Goal: Task Accomplishment & Management: Use online tool/utility

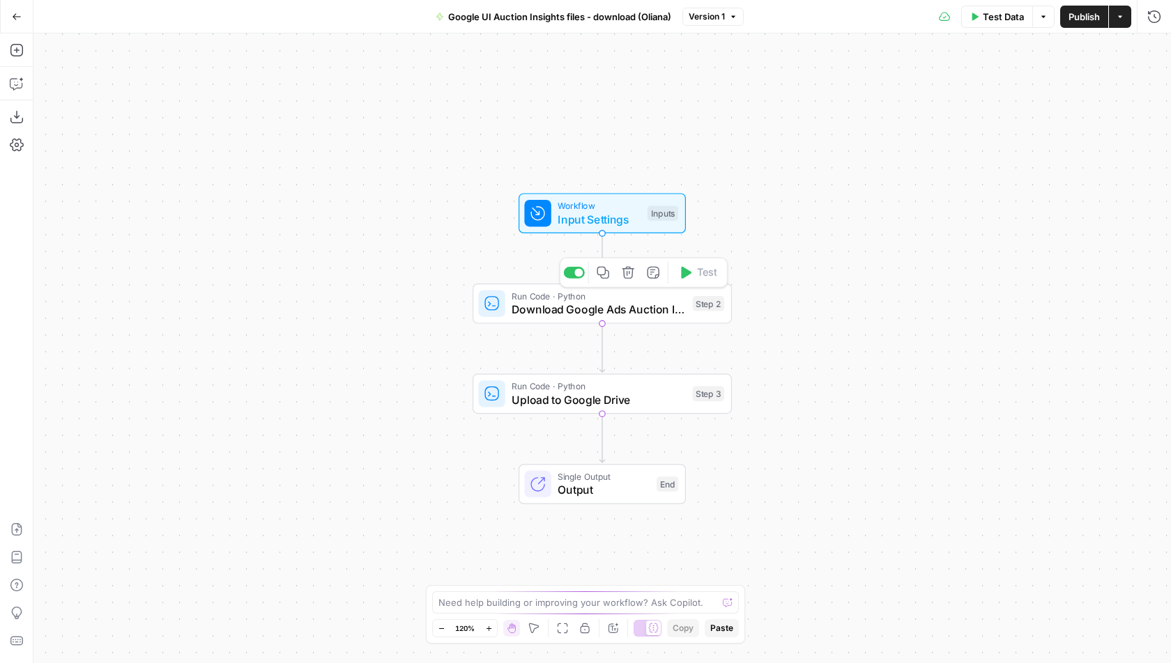
click at [545, 308] on span "Download Google Ads Auction Insights" at bounding box center [598, 309] width 174 height 17
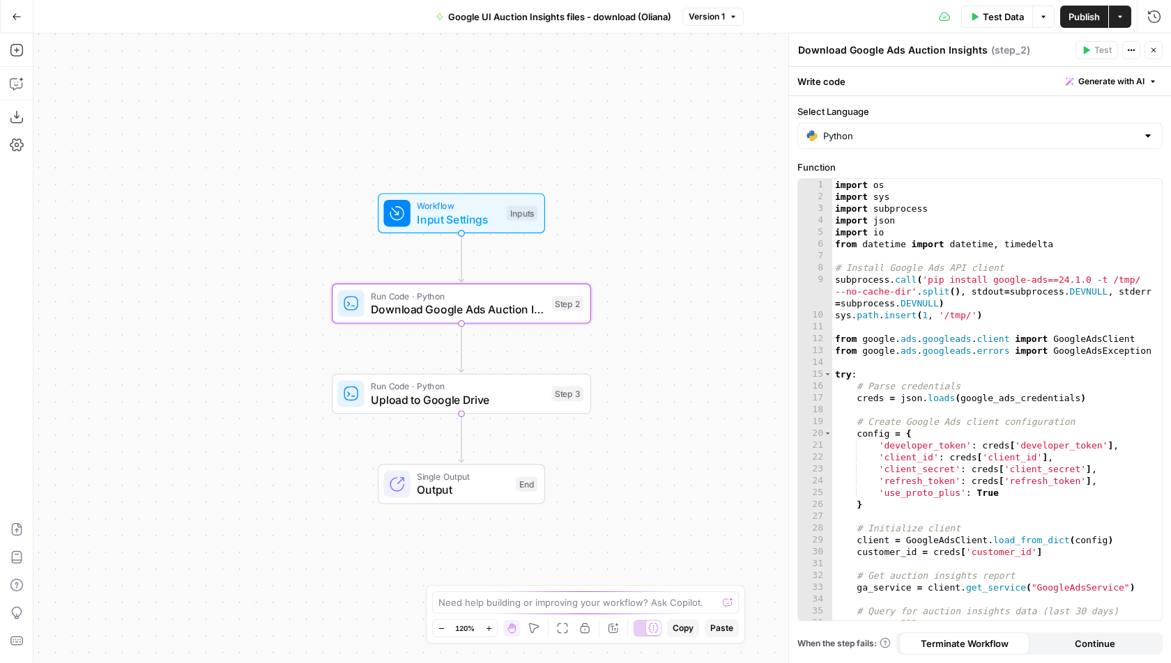
drag, startPoint x: 397, startPoint y: 354, endPoint x: 215, endPoint y: 354, distance: 181.9
click at [215, 354] on div "Workflow Input Settings Inputs Run Code · Python Download Google Ads Auction In…" at bounding box center [601, 348] width 1137 height 630
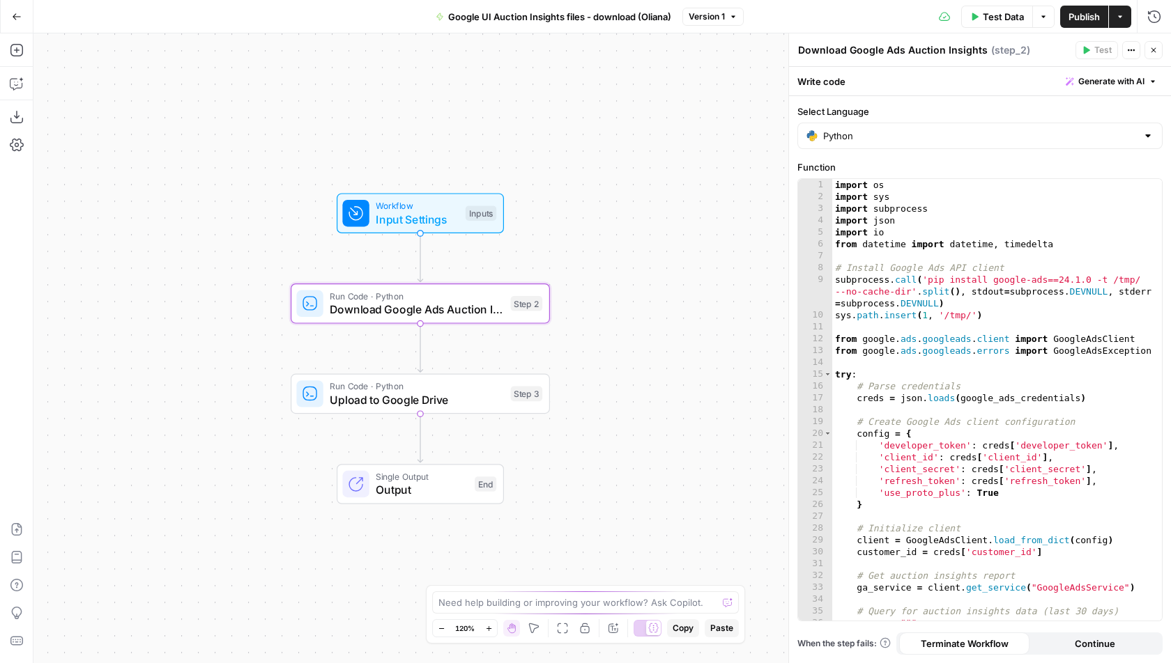
click at [363, 407] on span "Upload to Google Drive" at bounding box center [417, 400] width 174 height 17
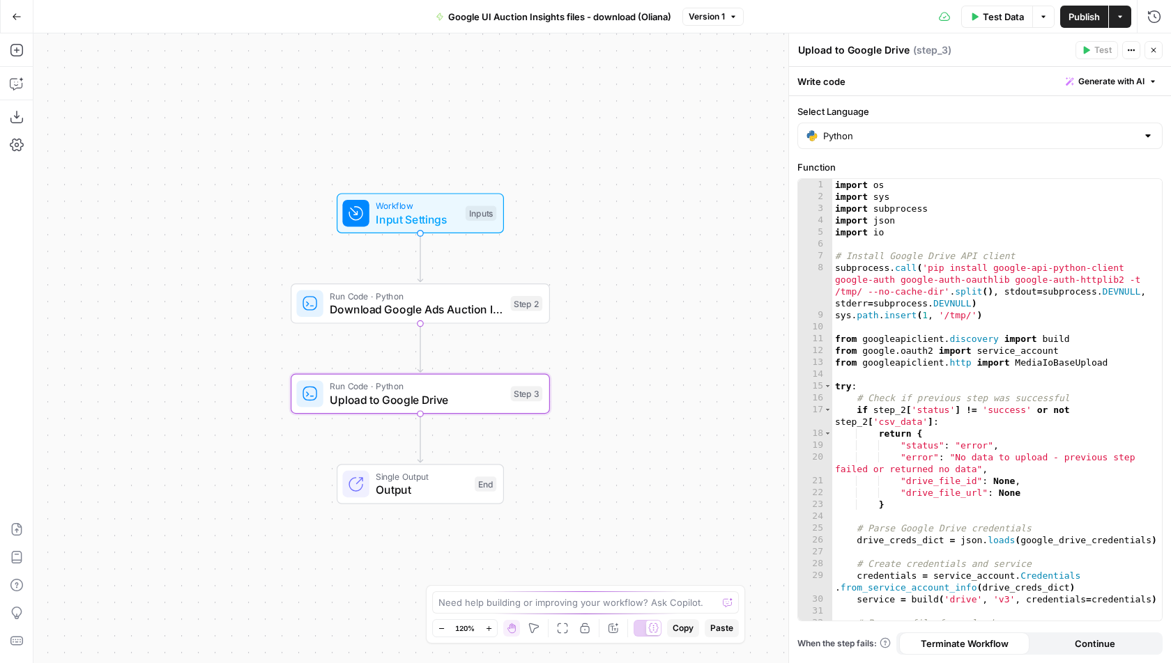
click at [1151, 48] on icon "button" at bounding box center [1153, 50] width 5 height 5
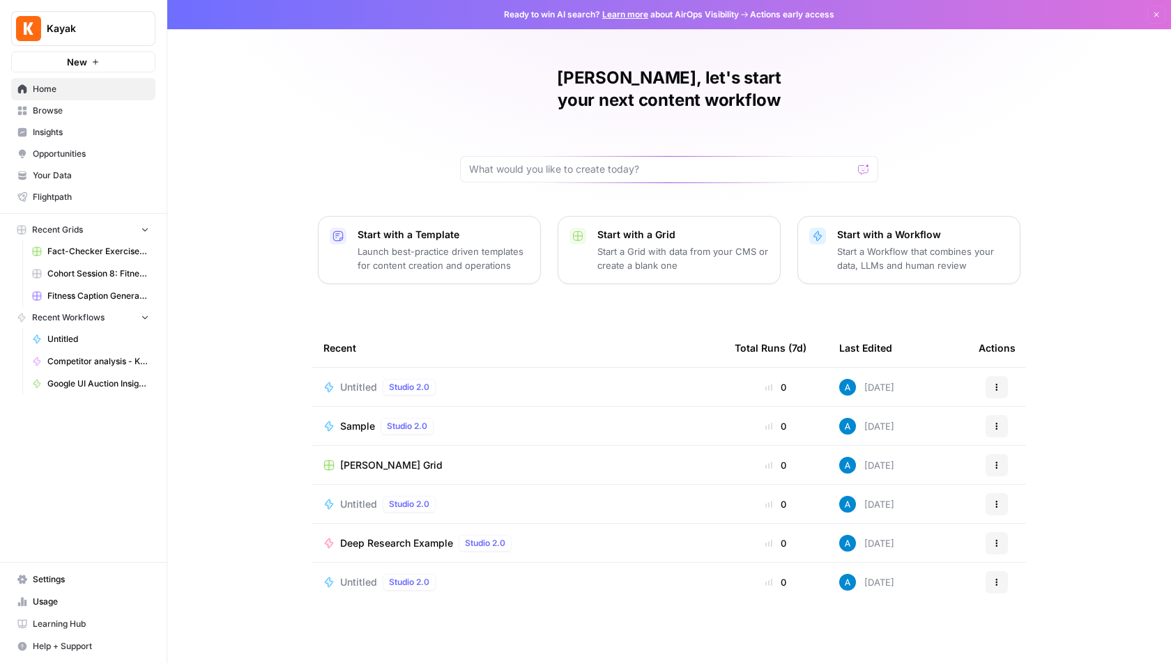
click at [92, 111] on span "Browse" at bounding box center [91, 111] width 116 height 13
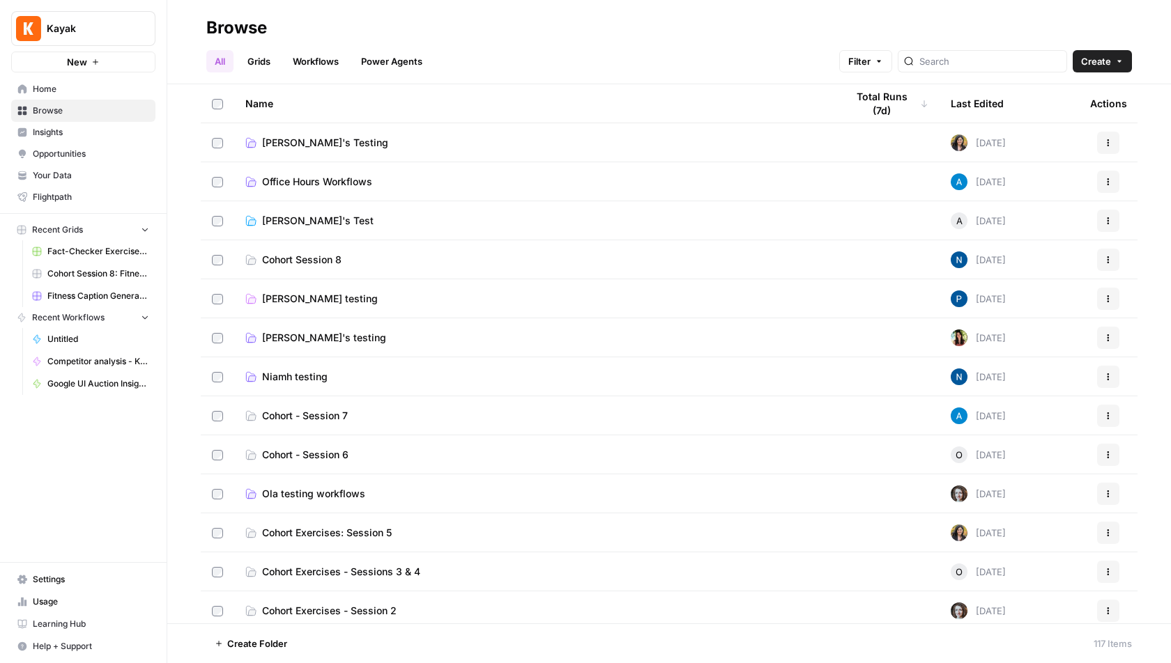
click at [1107, 61] on span "Create" at bounding box center [1096, 61] width 30 height 14
click at [1072, 126] on span "Workflow" at bounding box center [1075, 133] width 78 height 14
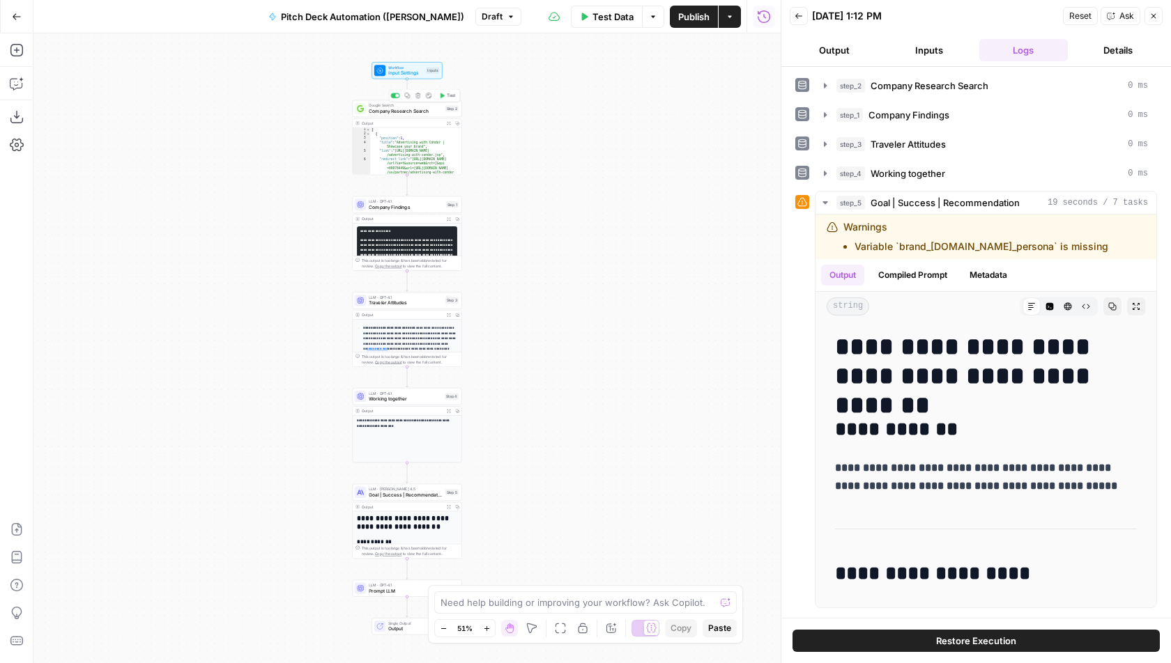
click at [413, 110] on span "Company Research Search" at bounding box center [405, 110] width 73 height 7
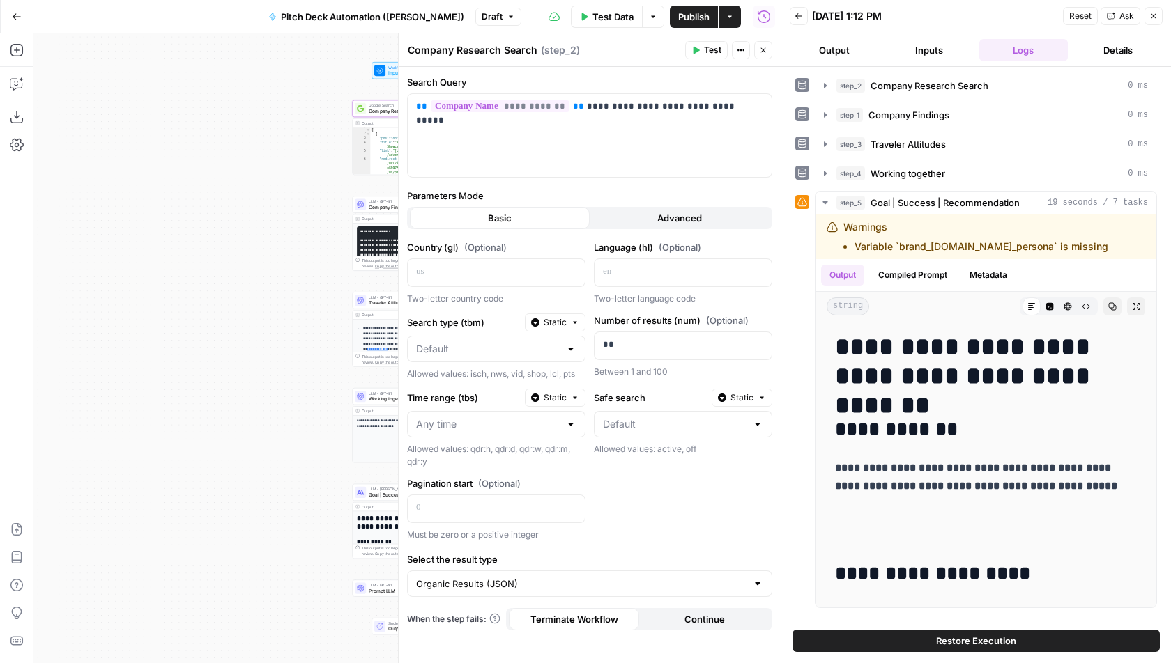
click at [1158, 12] on button "Close" at bounding box center [1153, 16] width 18 height 18
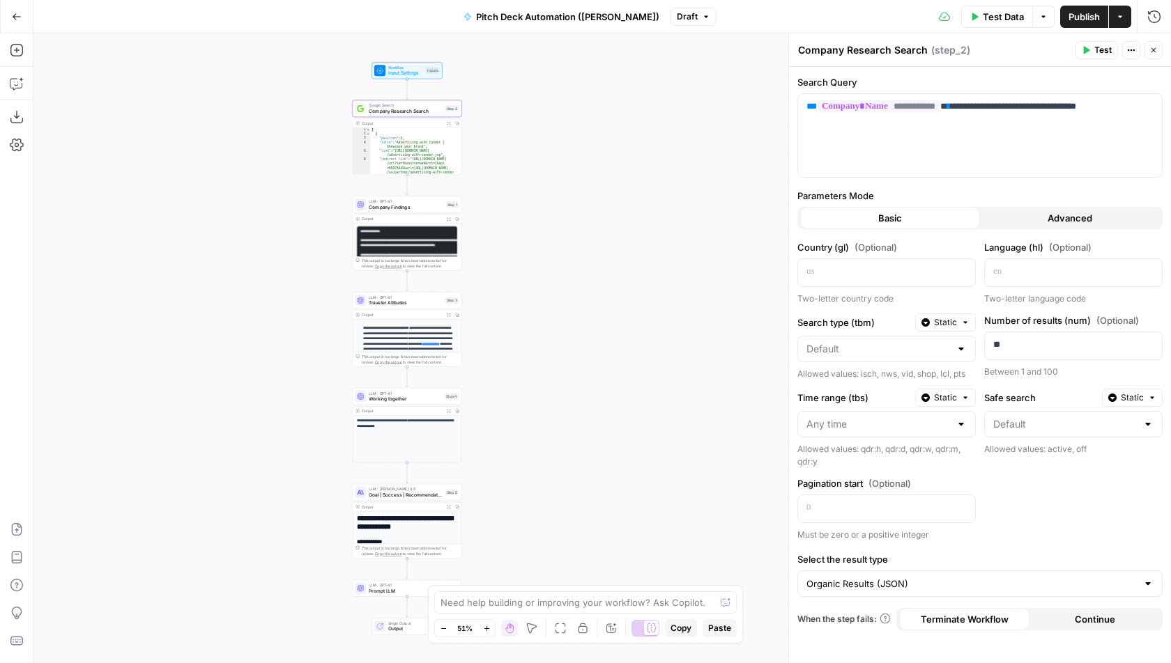
click at [418, 206] on span "Company Findings" at bounding box center [406, 206] width 74 height 7
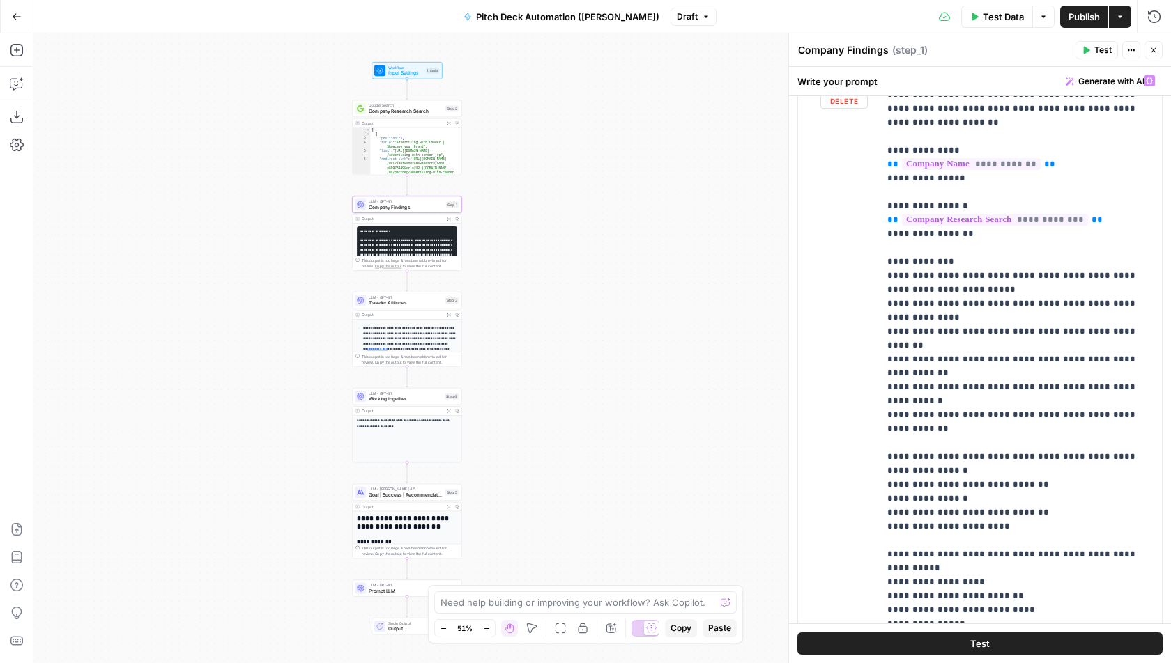
scroll to position [203, 0]
click at [429, 304] on span "Traveler Attitudes" at bounding box center [405, 303] width 73 height 7
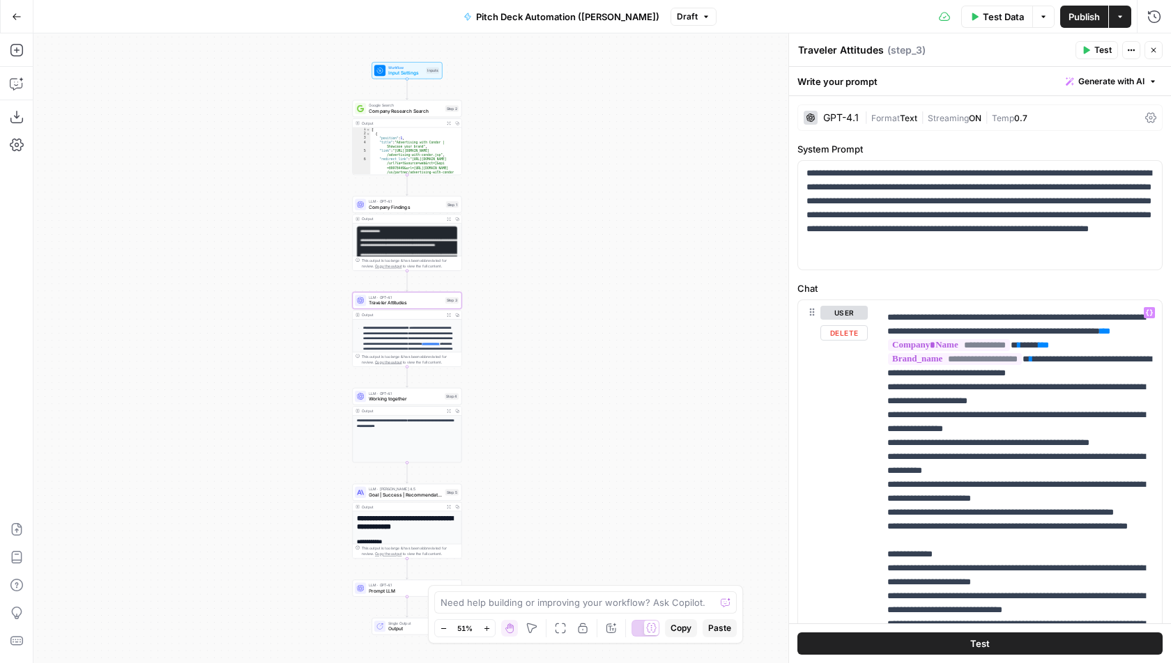
scroll to position [335, 0]
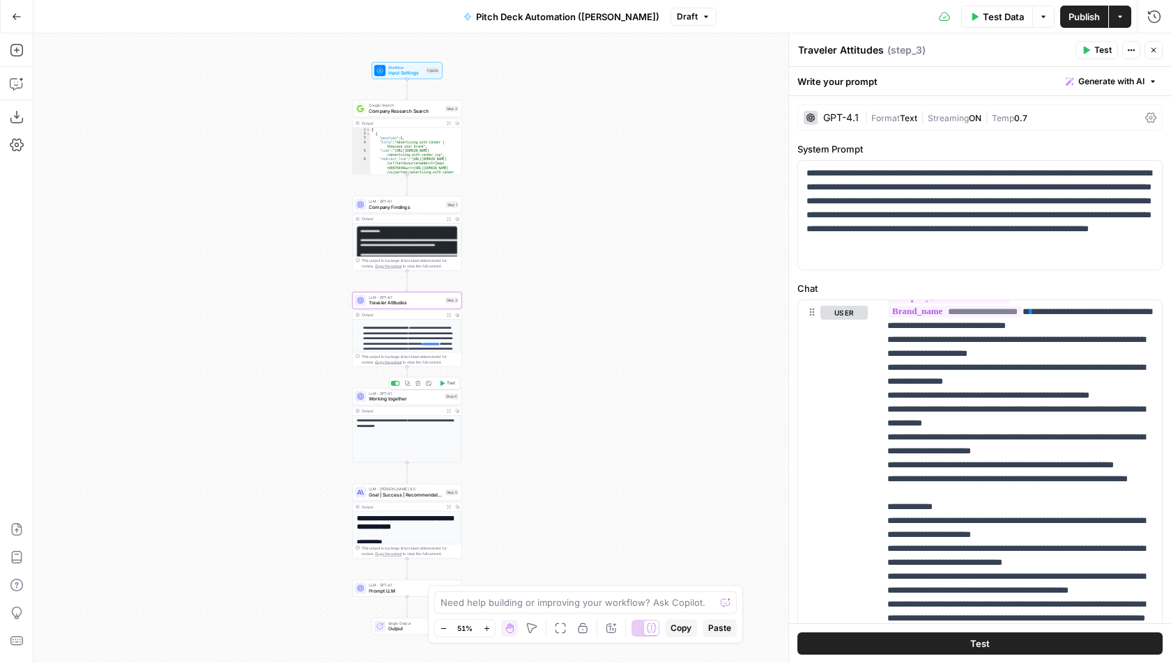
click at [412, 394] on span "LLM · GPT-4.1" at bounding box center [405, 394] width 73 height 6
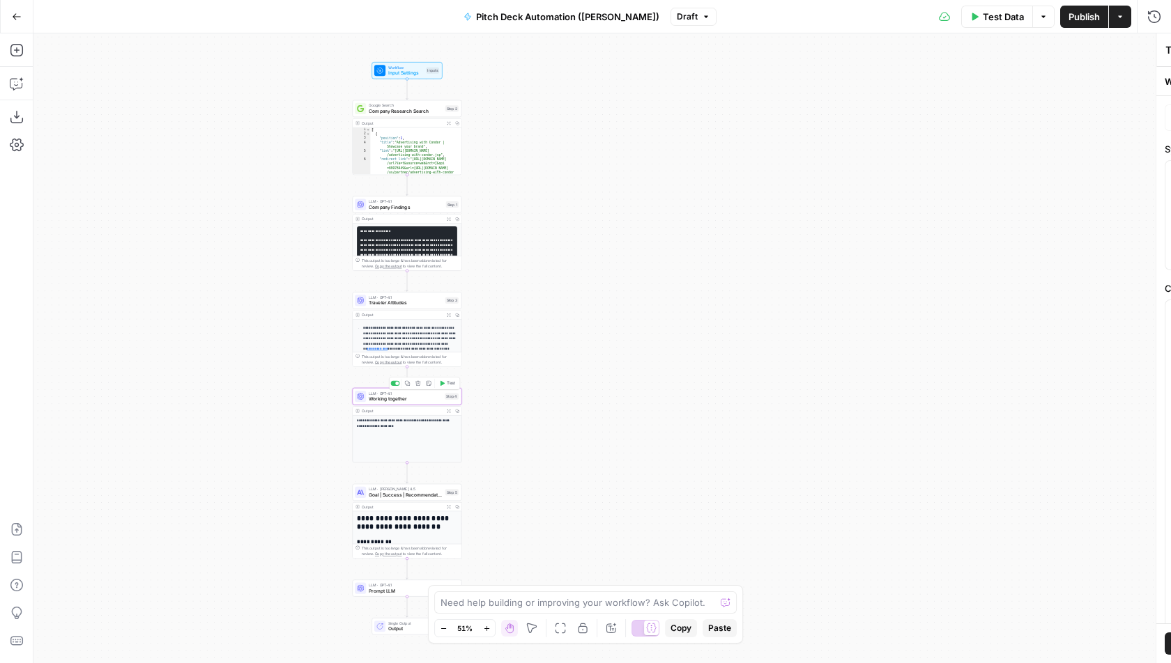
type textarea "Working together"
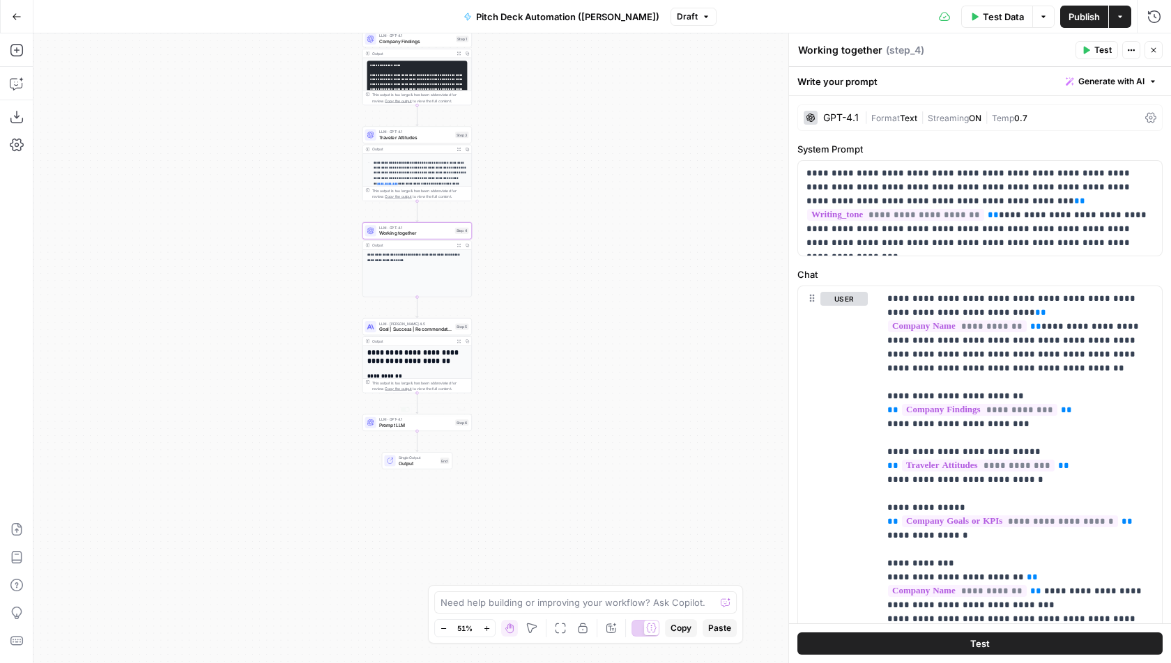
click at [418, 330] on span "Goal | Success | Recommendation" at bounding box center [415, 329] width 73 height 7
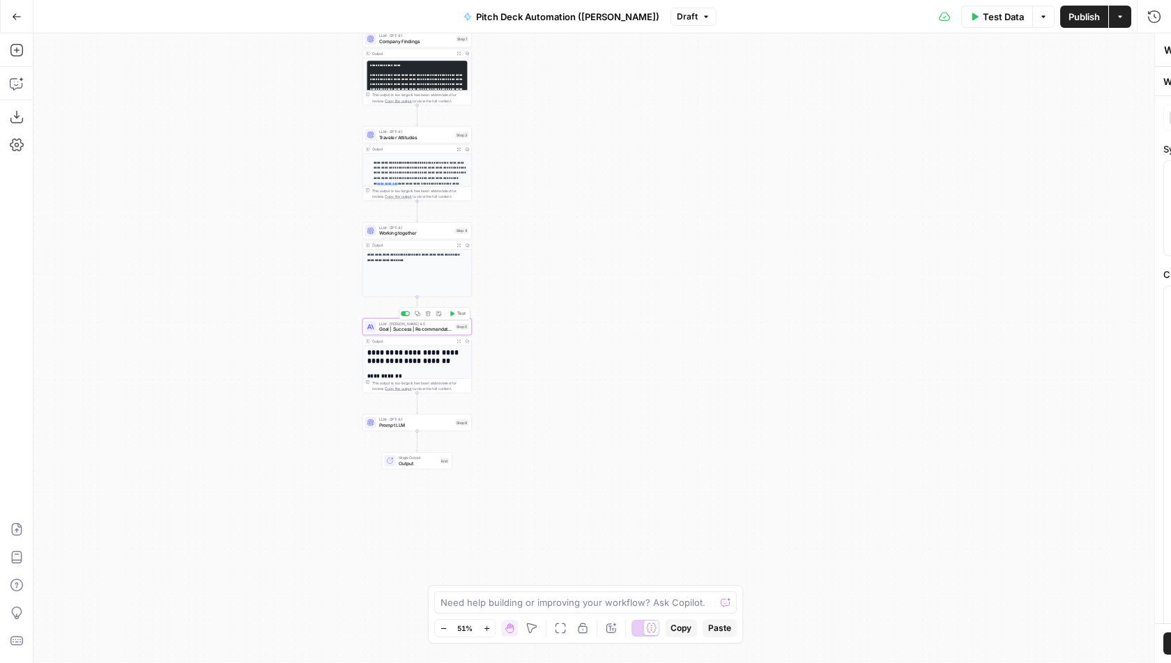
type textarea "Goal | Success | Recommendation"
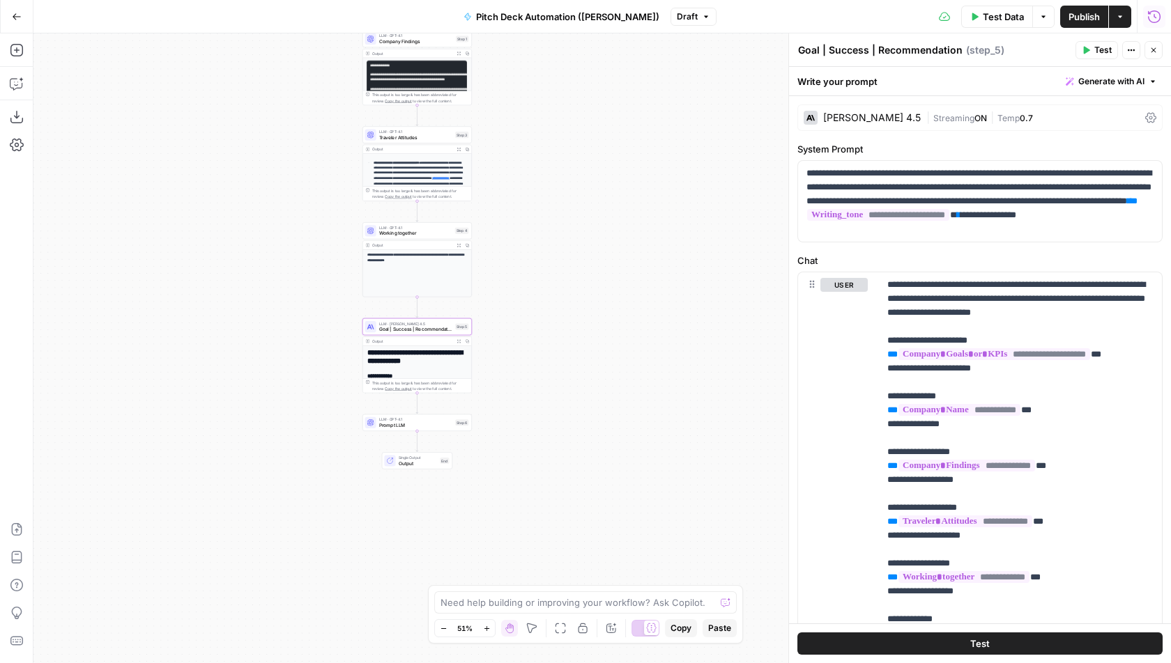
click at [1155, 26] on button "Run History" at bounding box center [1154, 17] width 22 height 22
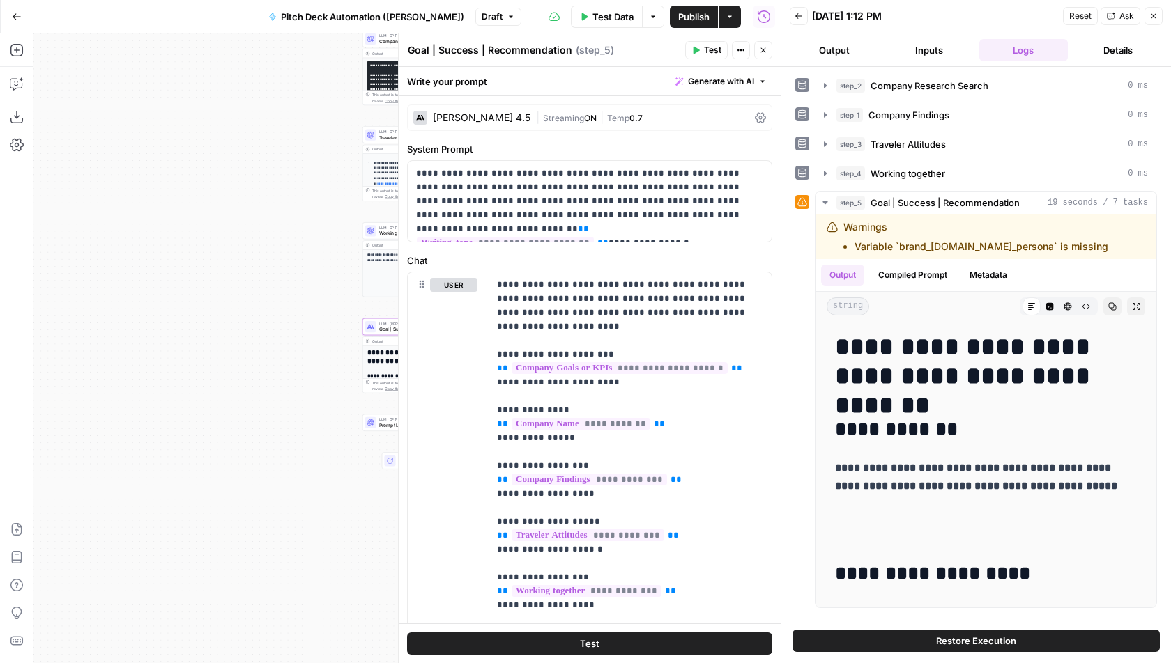
click at [761, 49] on icon "button" at bounding box center [763, 50] width 8 height 8
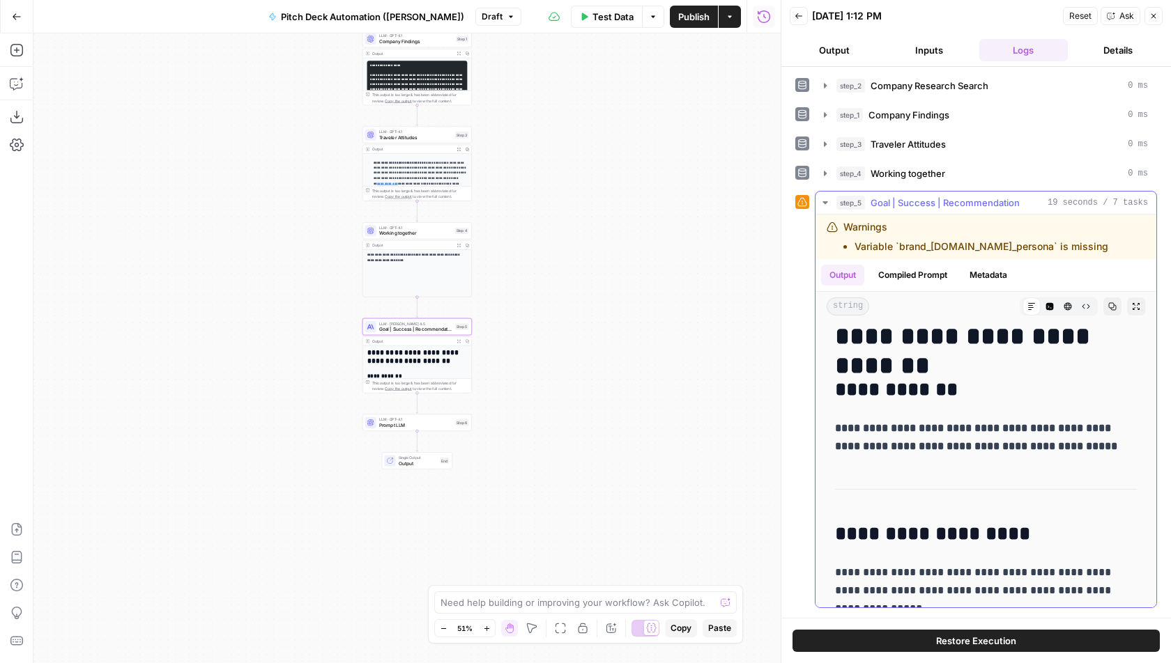
scroll to position [0, 0]
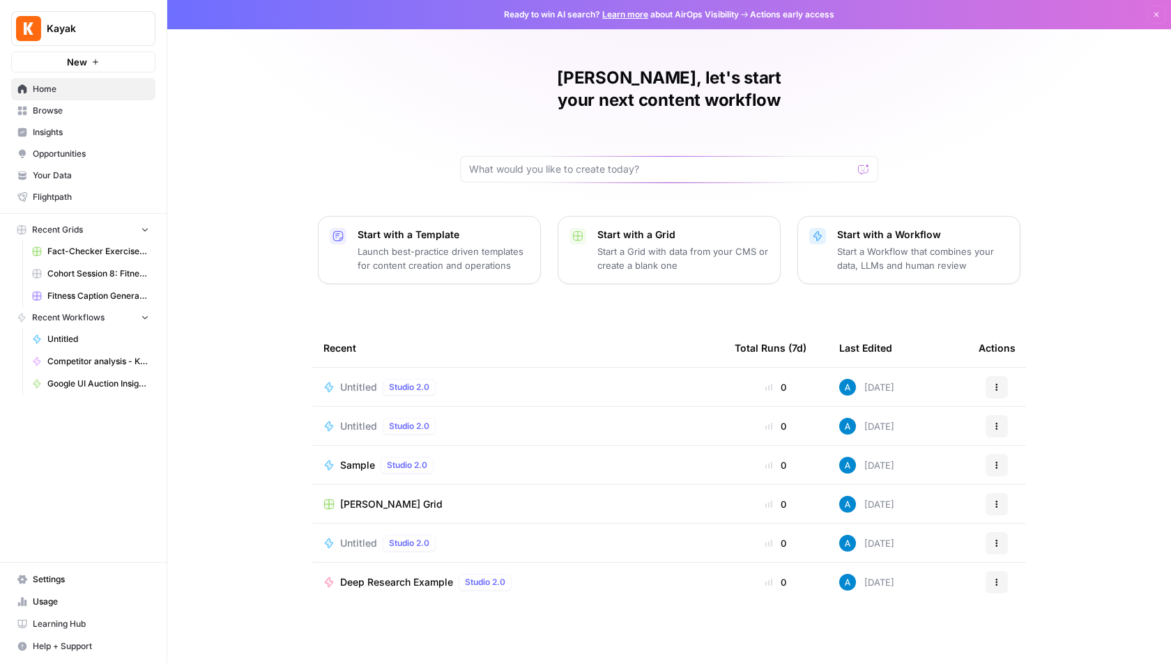
click at [98, 31] on span "Kayak" at bounding box center [89, 29] width 84 height 14
type input "klaviyo"
click at [158, 98] on span "Klaviyo" at bounding box center [135, 105] width 184 height 14
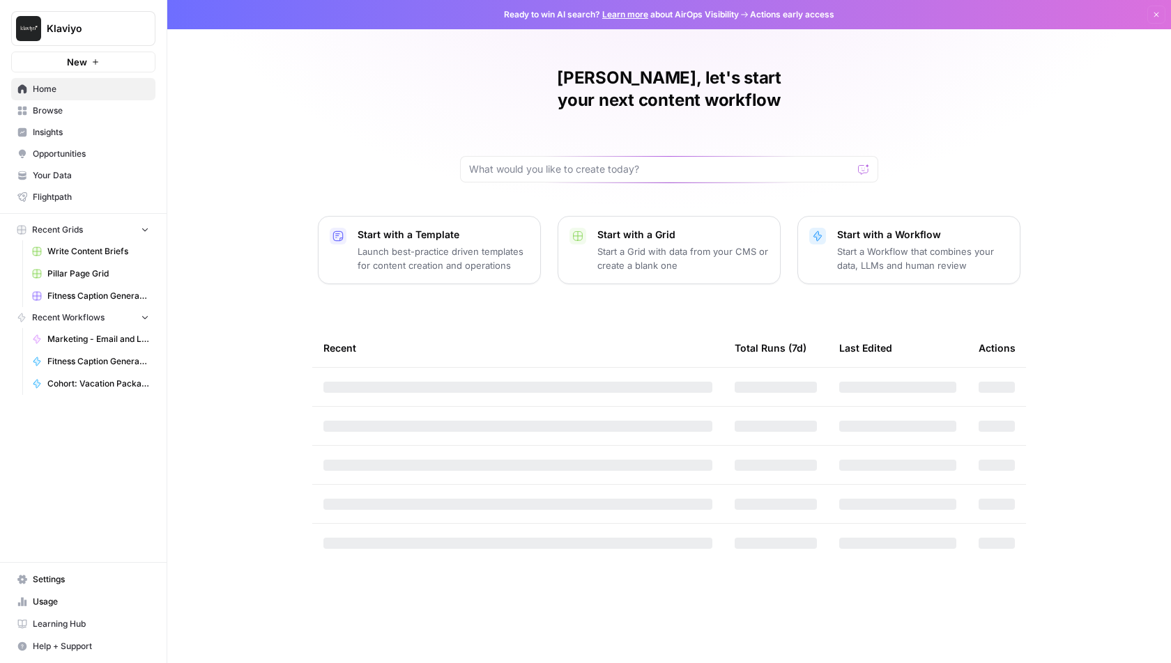
click at [69, 111] on span "Browse" at bounding box center [91, 111] width 116 height 13
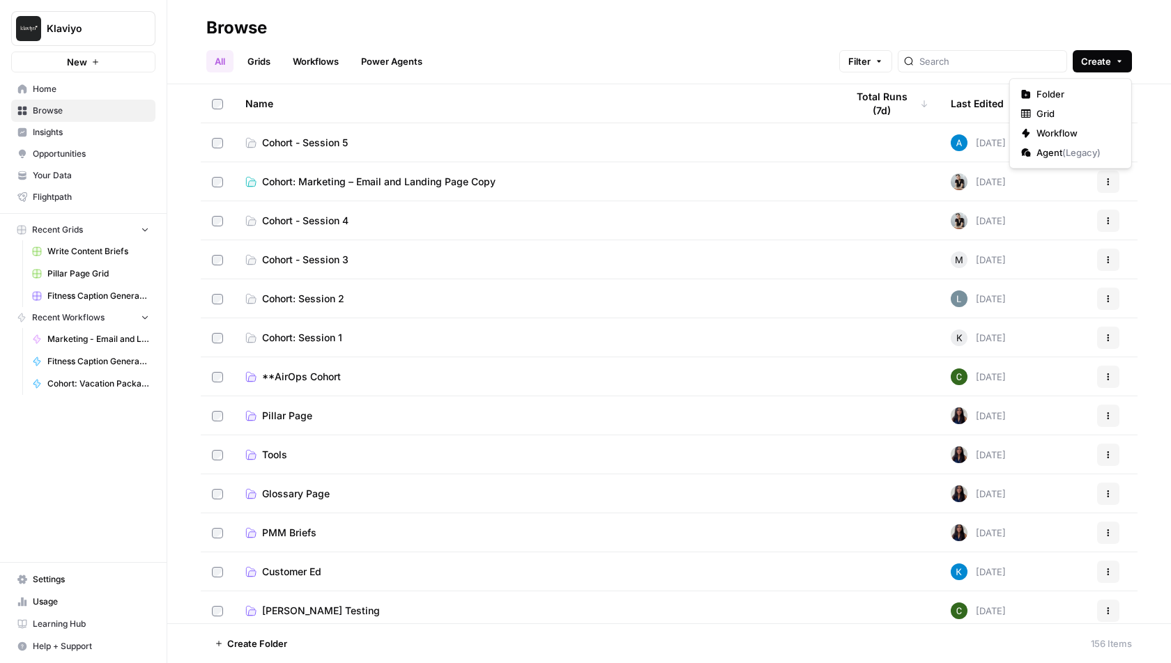
click at [1111, 67] on button "Create" at bounding box center [1101, 61] width 59 height 22
click at [1093, 91] on span "Folder" at bounding box center [1075, 94] width 78 height 14
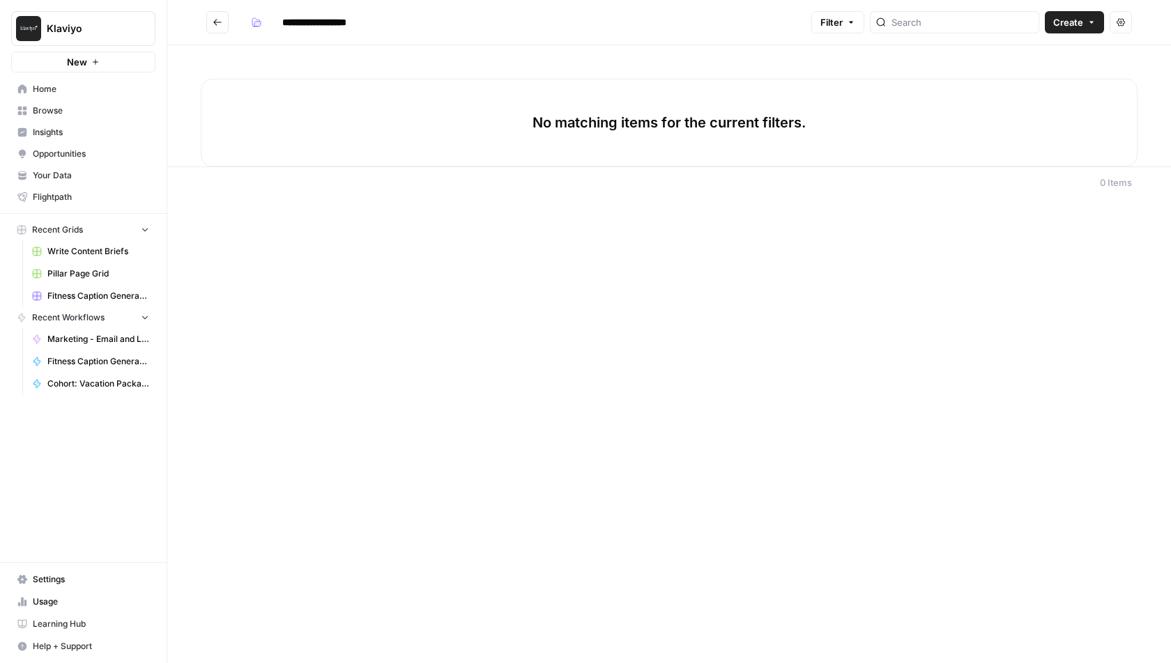
type input "**********"
click at [254, 21] on icon "button" at bounding box center [257, 22] width 10 height 10
click at [280, 76] on span "Grey" at bounding box center [322, 75] width 100 height 14
click at [486, 68] on div "No matching items for the current filters." at bounding box center [668, 105] width 1003 height 121
click at [1081, 26] on span "Create" at bounding box center [1068, 22] width 30 height 14
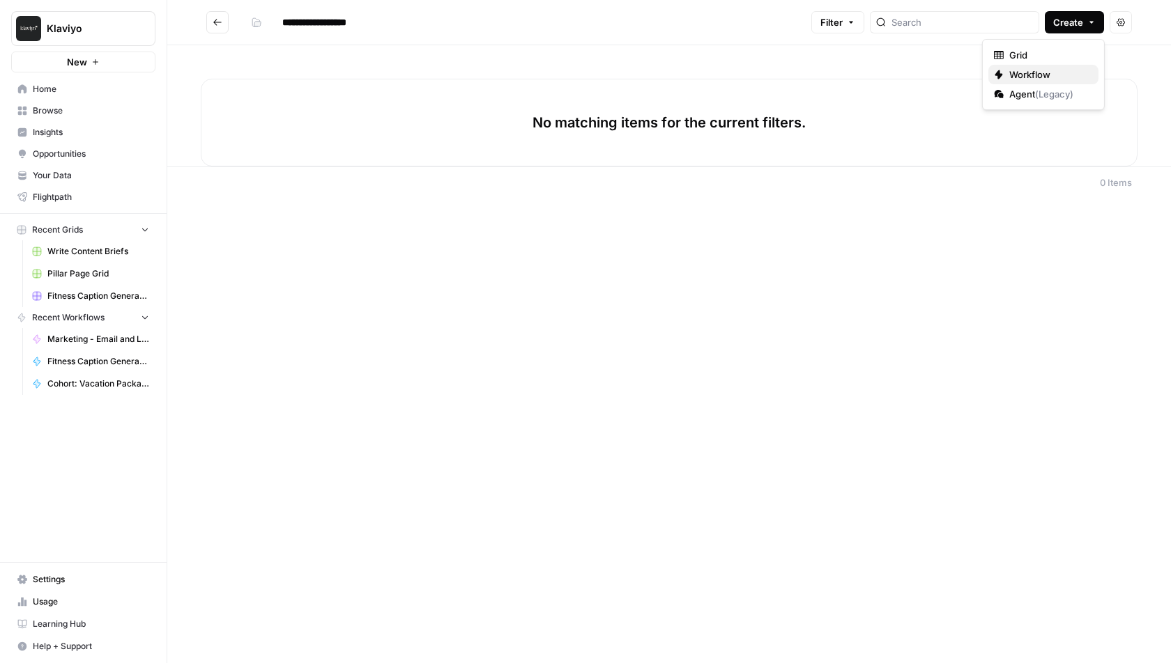
click at [1045, 77] on span "Workflow" at bounding box center [1048, 75] width 78 height 14
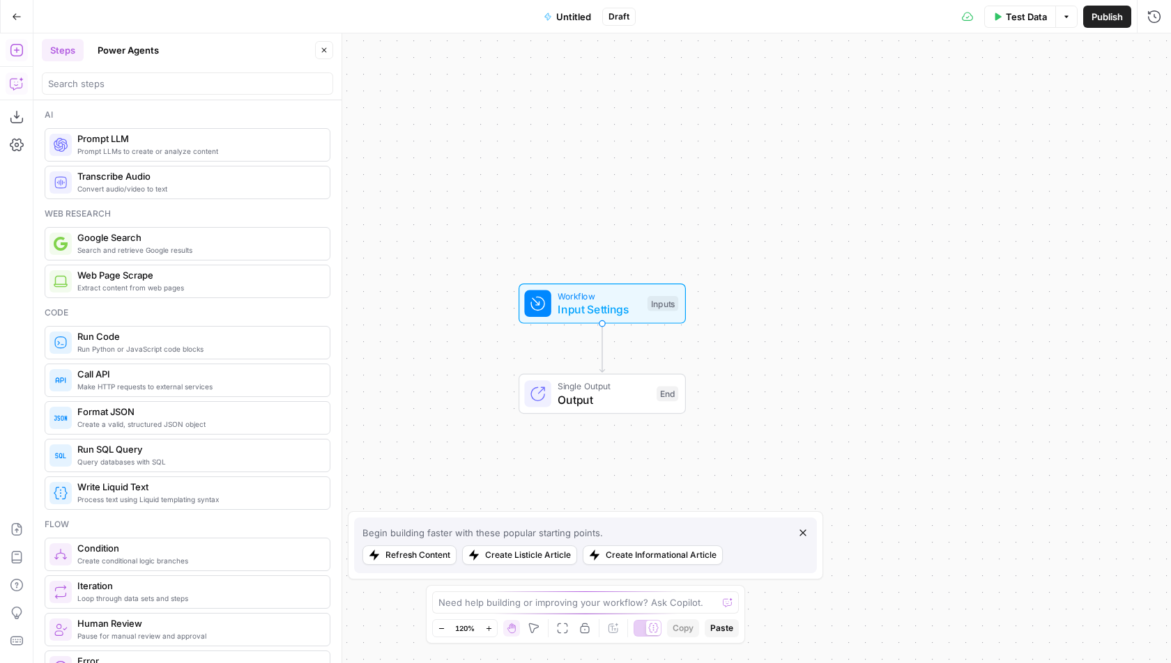
click at [11, 84] on icon "button" at bounding box center [17, 84] width 14 height 14
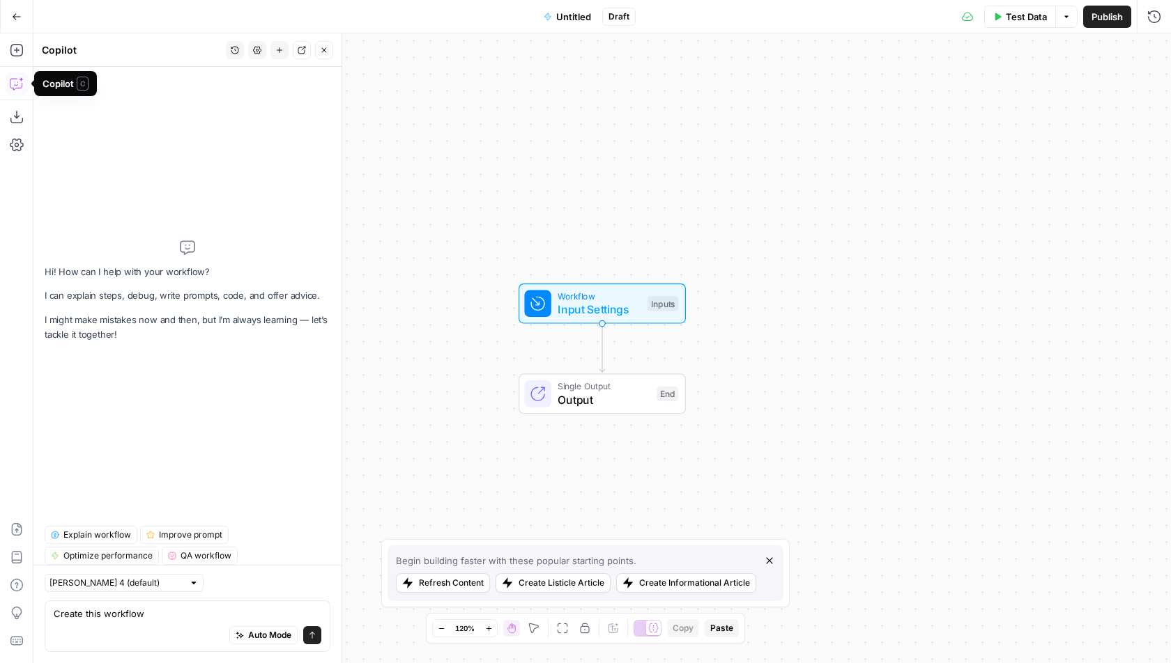
type textarea "Create this workflow Localization - Quality Scoring and Routing Systems 🎯 Simpl…"
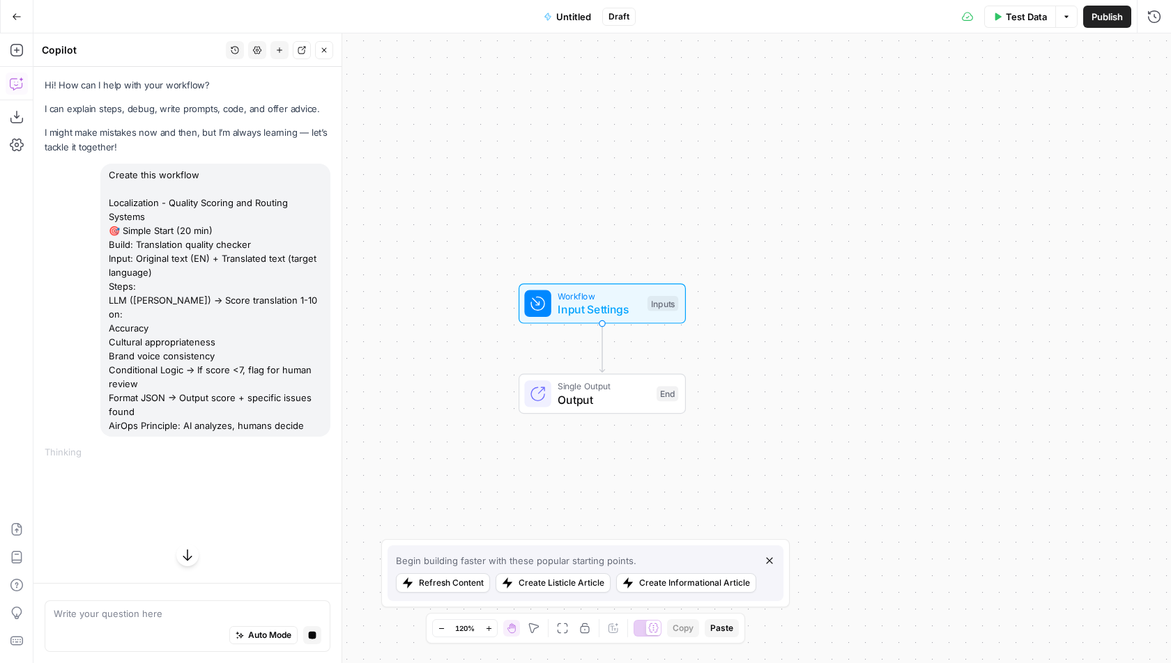
click at [569, 17] on span "Untitled" at bounding box center [573, 17] width 35 height 14
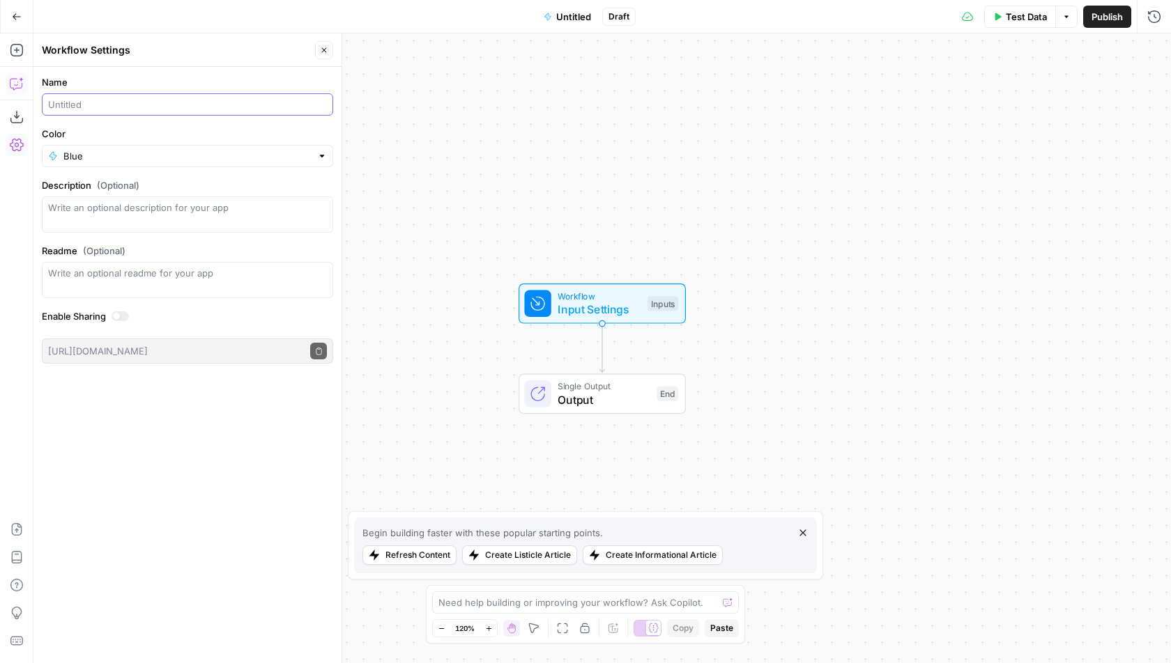
click at [213, 100] on input "Name" at bounding box center [187, 105] width 279 height 14
paste input "Localization - Quality Scoring and Routing Systems"
type input "Localization - Quality Scoring and Routing Systems"
click at [304, 153] on input "Color" at bounding box center [187, 156] width 248 height 14
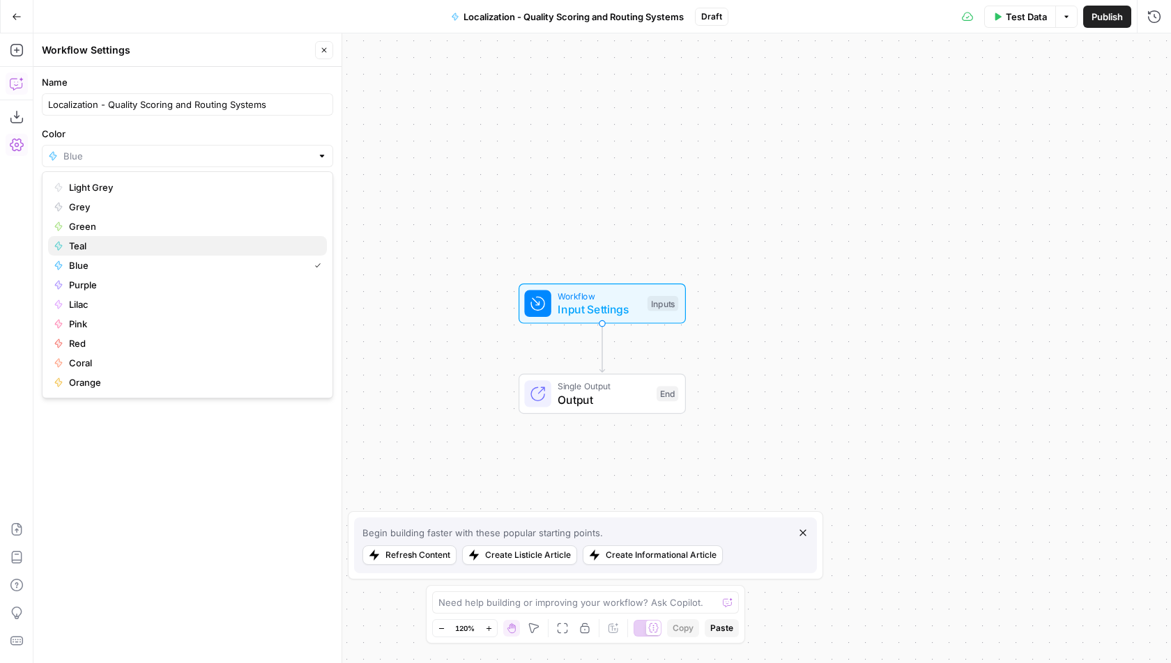
click at [199, 241] on span "Teal" at bounding box center [192, 246] width 247 height 14
type input "Teal"
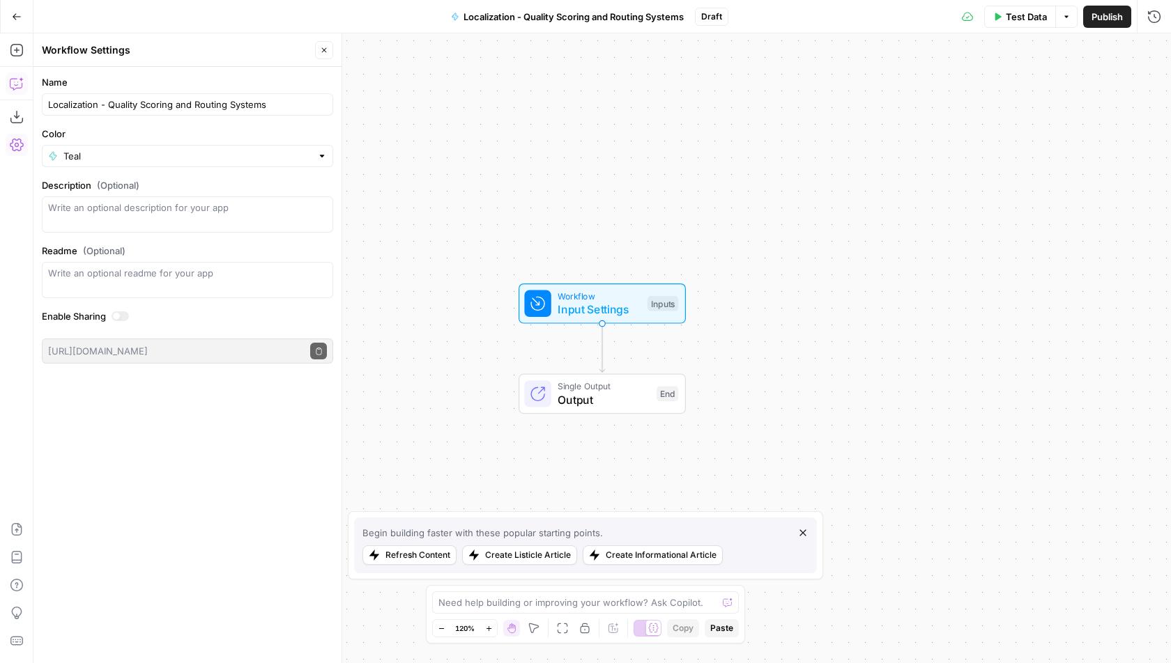
click at [421, 103] on div "Workflow Input Settings Inputs Single Output Output End" at bounding box center [601, 348] width 1137 height 630
click at [316, 51] on button "Close" at bounding box center [324, 50] width 18 height 18
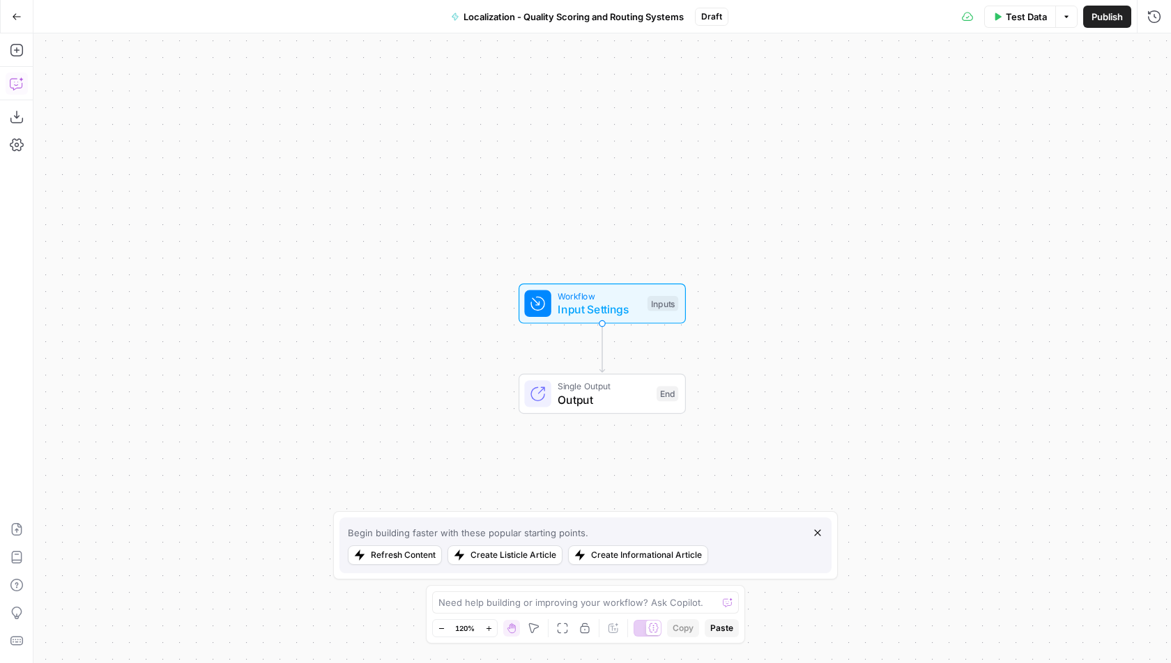
click at [19, 81] on icon "button" at bounding box center [17, 84] width 14 height 14
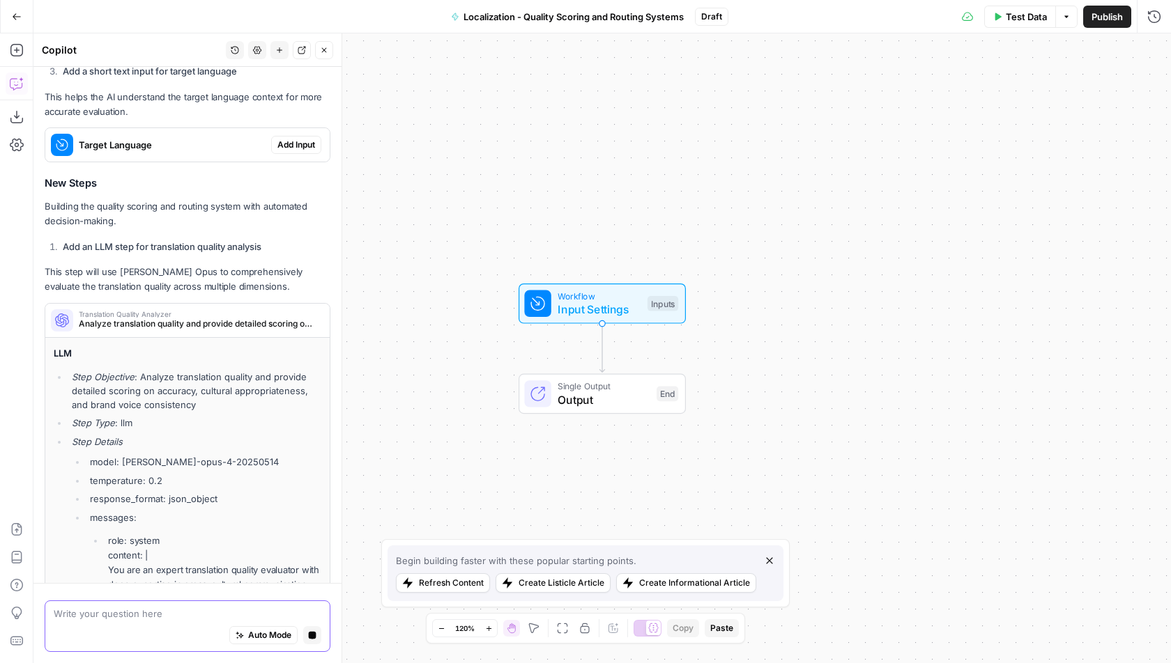
scroll to position [733, 0]
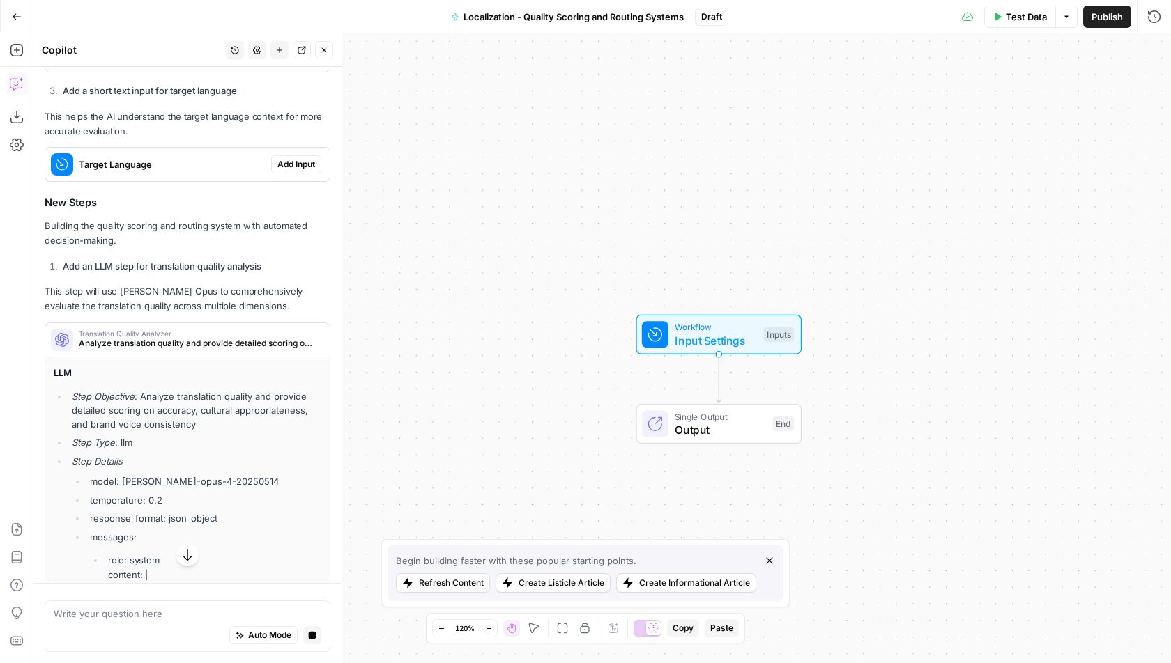
click at [305, 158] on span "Add Input" at bounding box center [296, 164] width 38 height 13
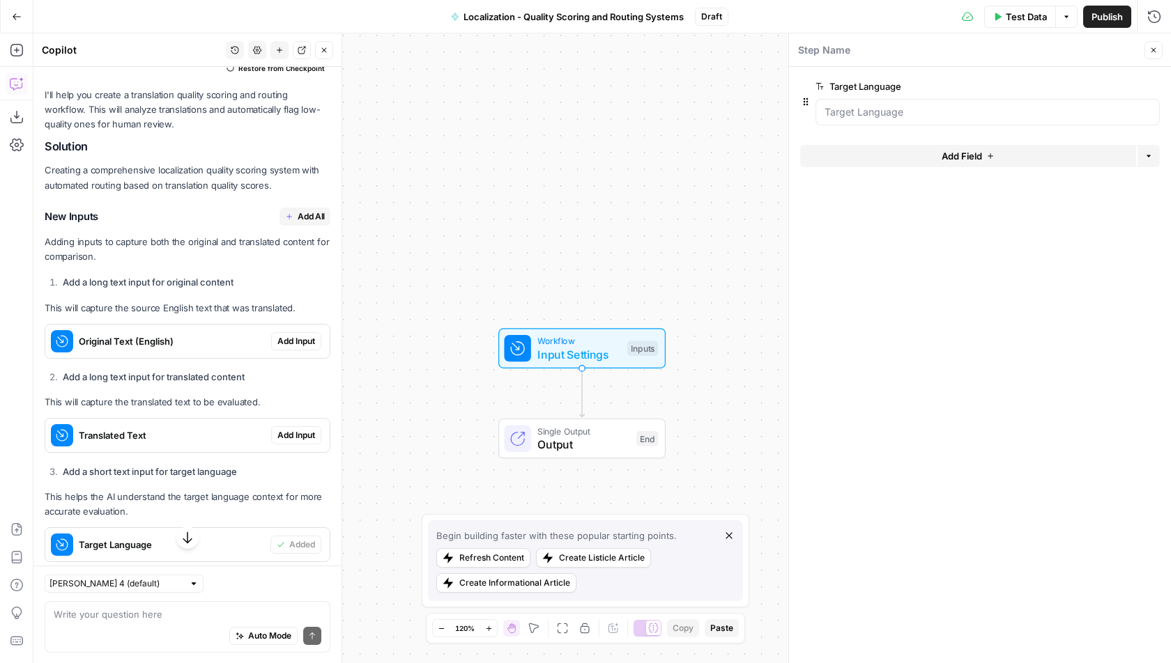
scroll to position [369, 0]
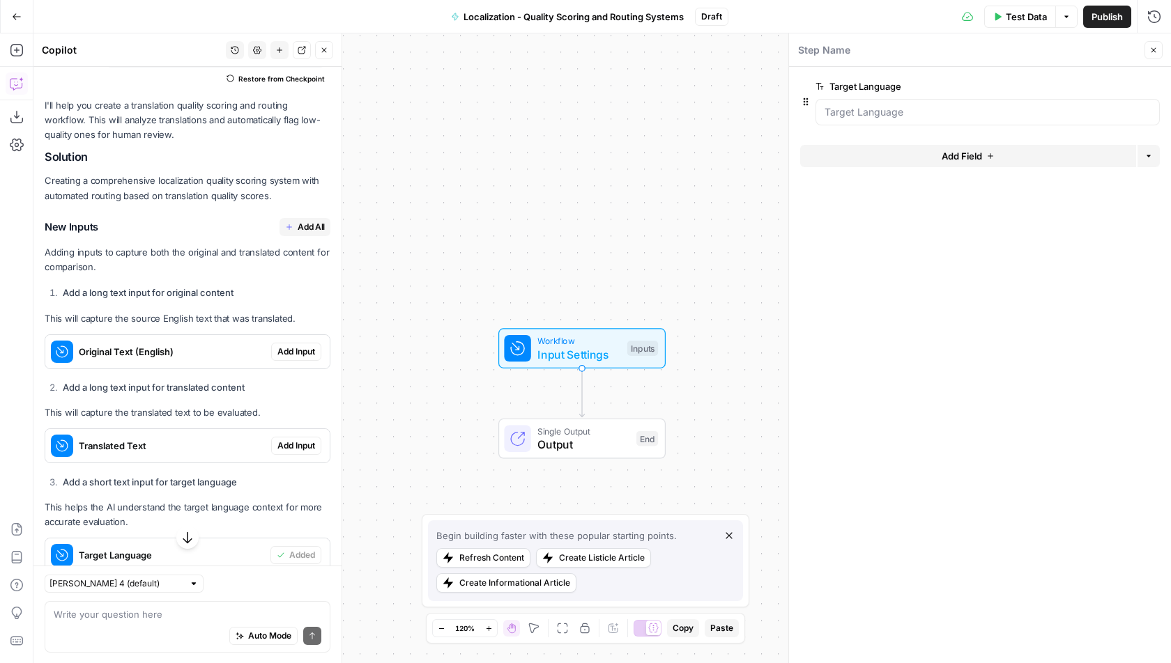
click at [308, 346] on span "Add Input" at bounding box center [296, 352] width 38 height 13
click at [290, 440] on span "Add Input" at bounding box center [296, 446] width 38 height 13
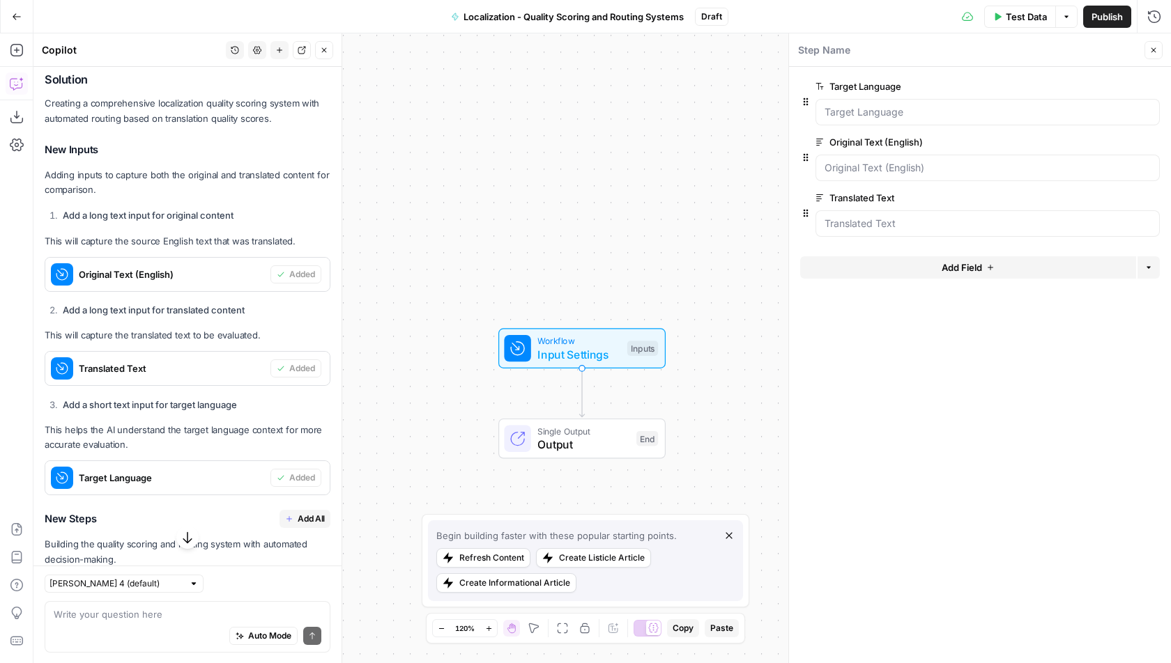
scroll to position [676, 0]
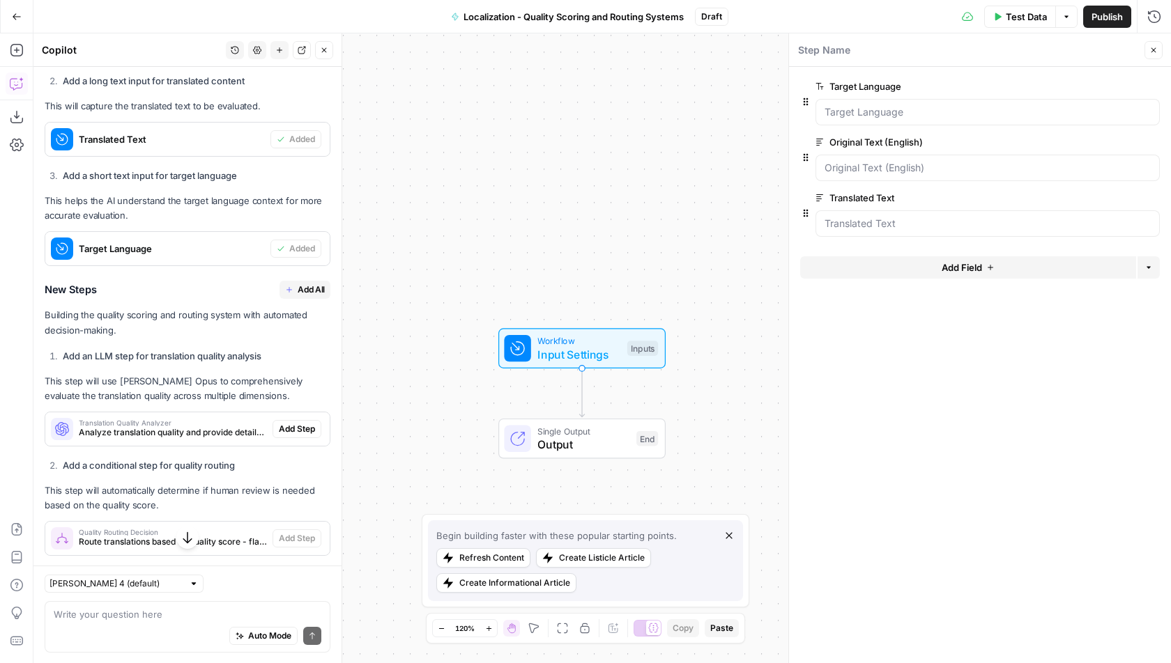
click at [294, 281] on button "Add All" at bounding box center [304, 290] width 51 height 18
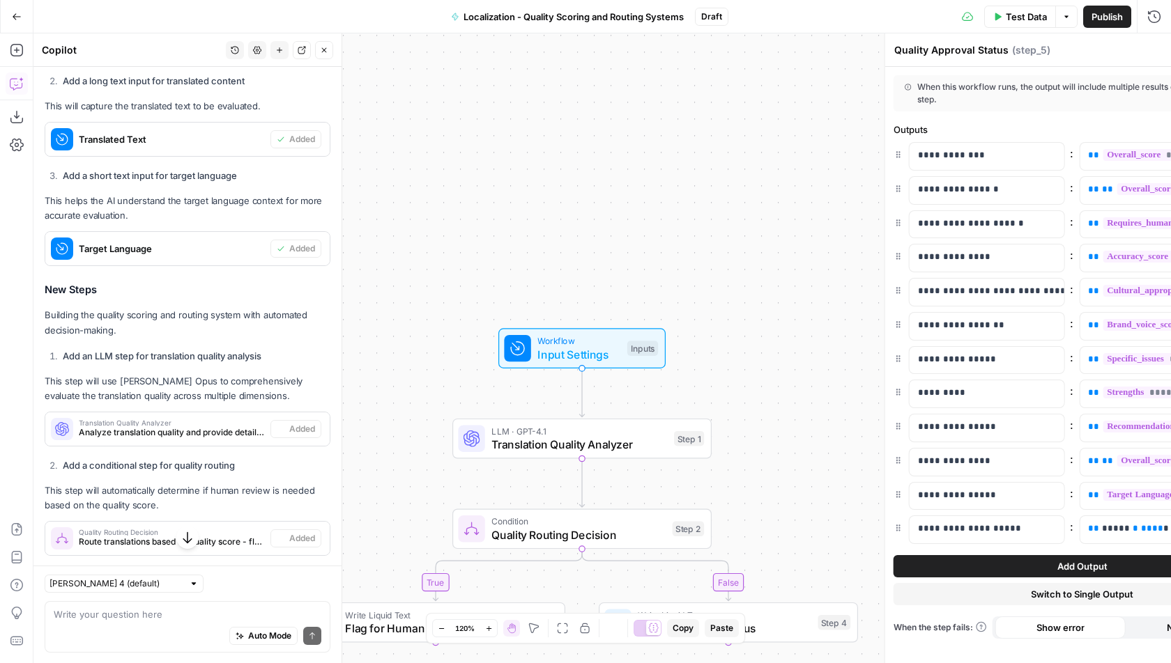
type textarea "Final Quality Report"
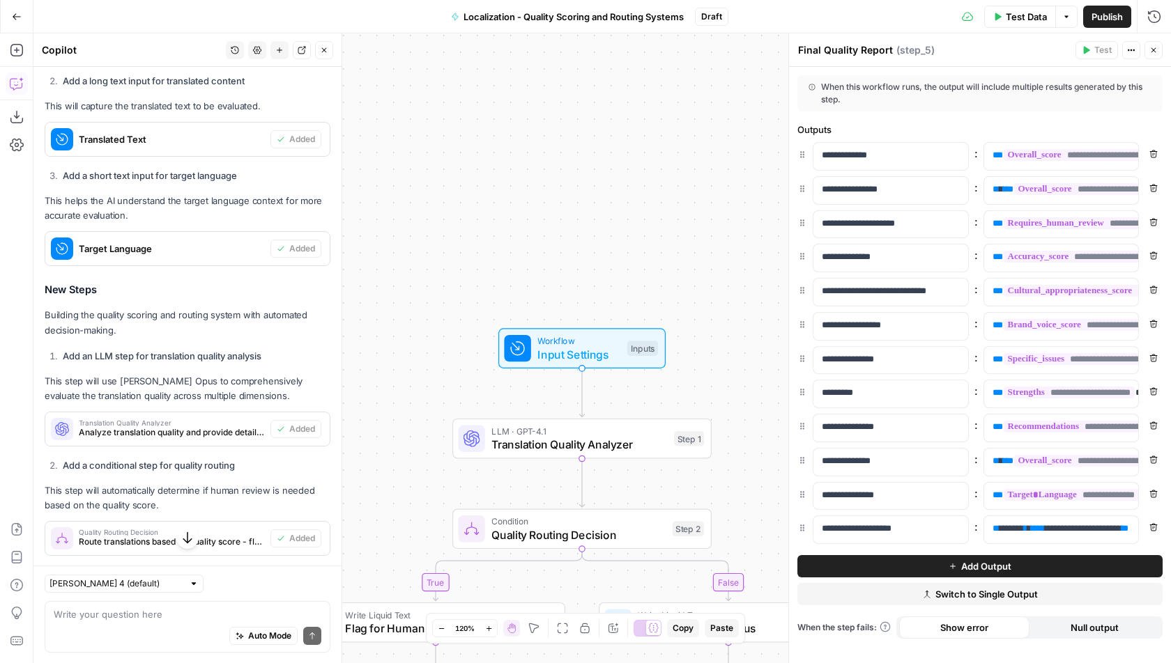
drag, startPoint x: 721, startPoint y: 376, endPoint x: 725, endPoint y: 111, distance: 265.5
click at [723, 112] on div "true false Workflow Input Settings Inputs LLM · GPT-4.1 Translation Quality Ana…" at bounding box center [601, 348] width 1137 height 630
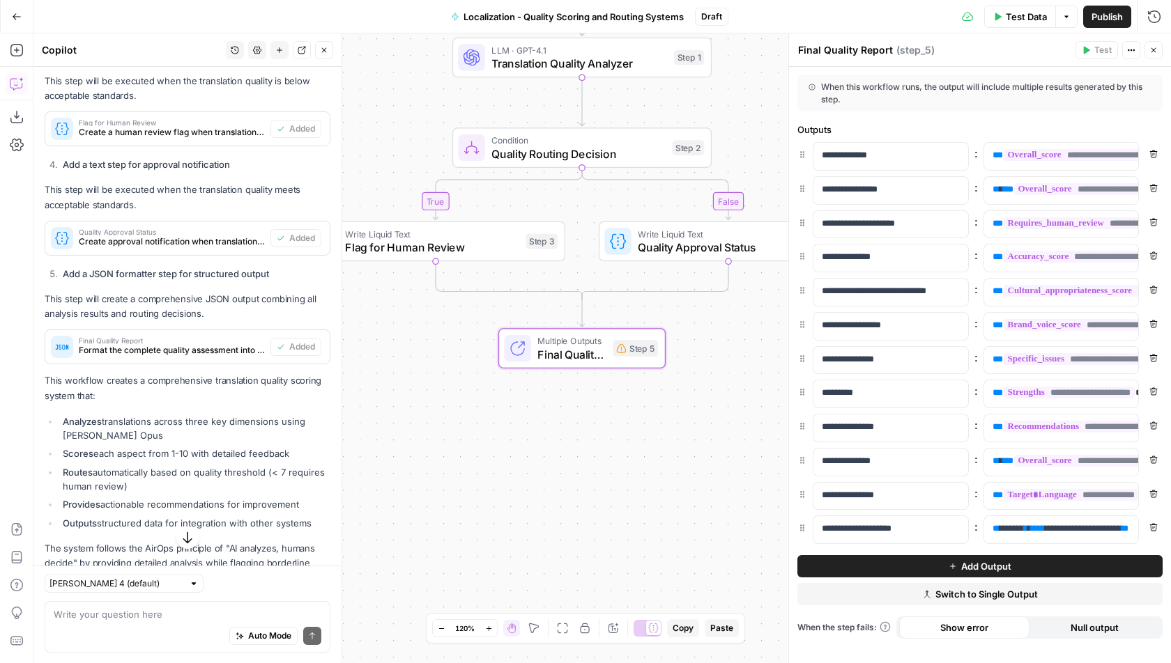
scroll to position [1228, 0]
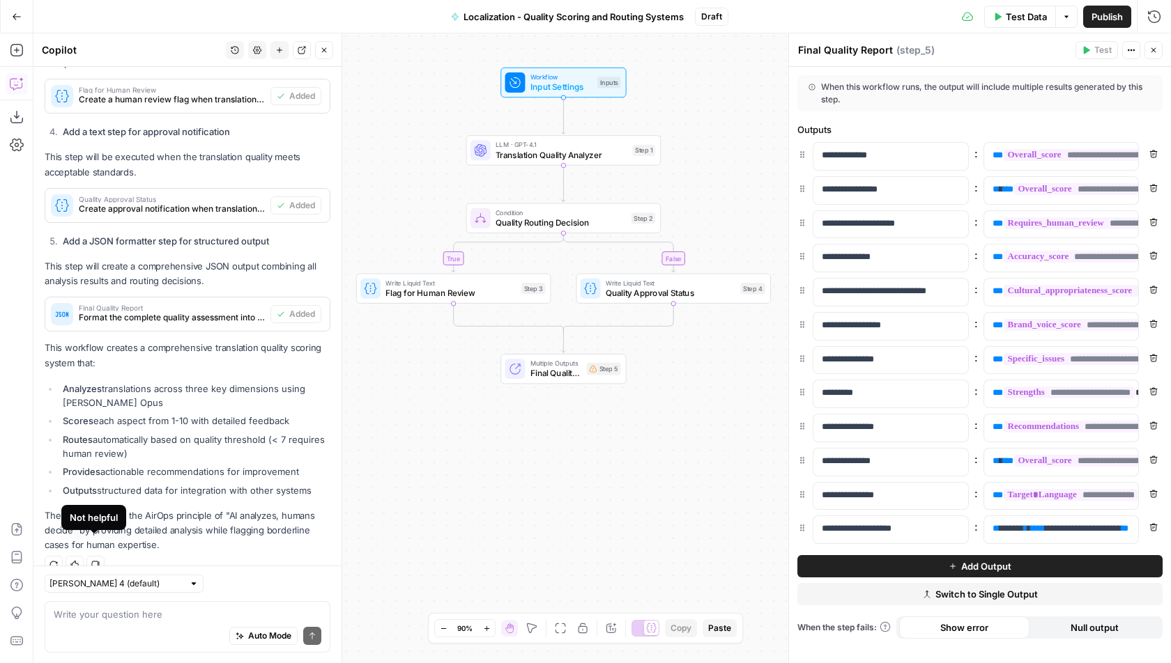
click at [94, 561] on icon "button" at bounding box center [95, 565] width 8 height 8
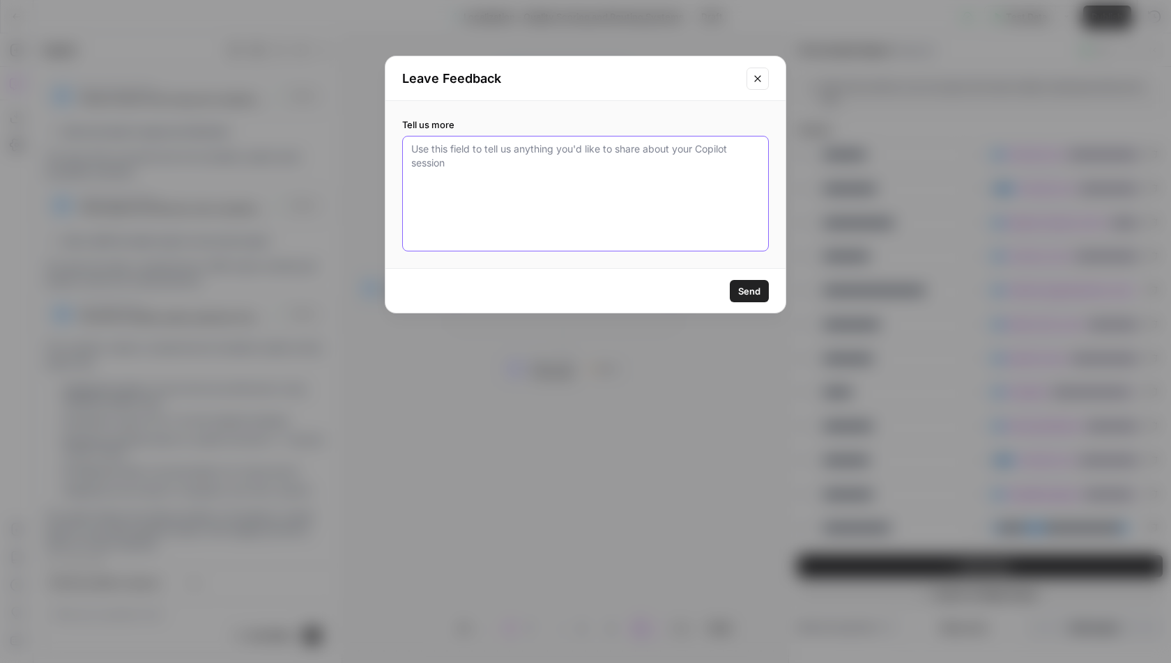
click at [484, 181] on textarea "Tell us more" at bounding box center [585, 193] width 348 height 103
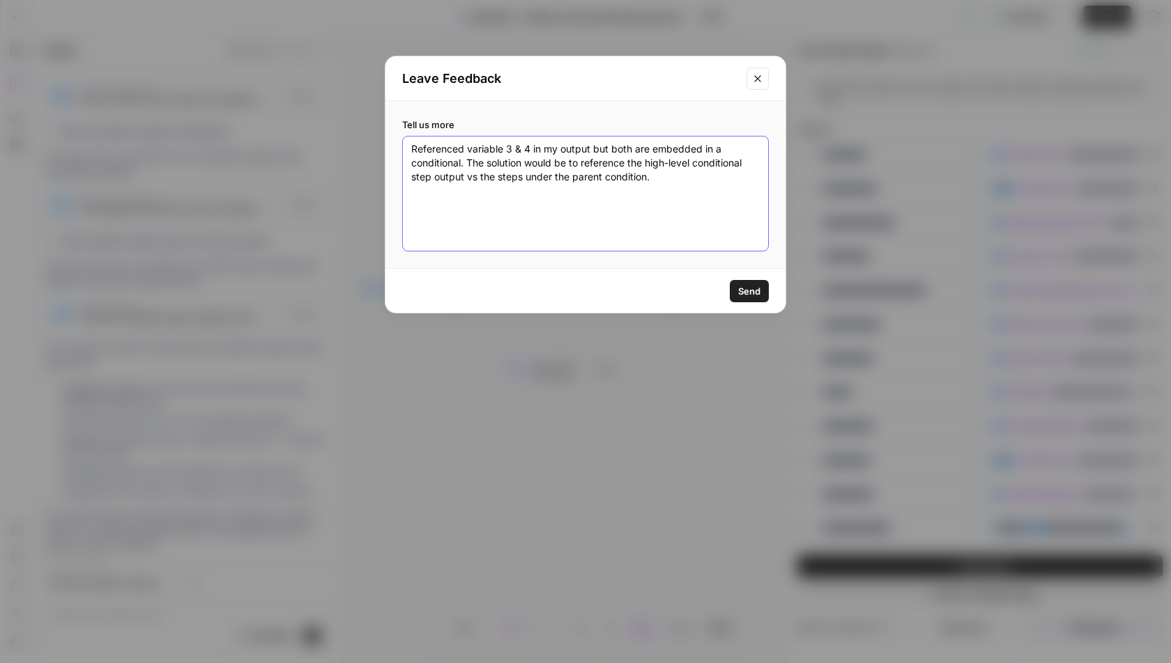
type textarea "Referenced variable 3 & 4 in my output but both are embedded in a conditional. …"
click at [755, 289] on span "Send" at bounding box center [749, 291] width 22 height 14
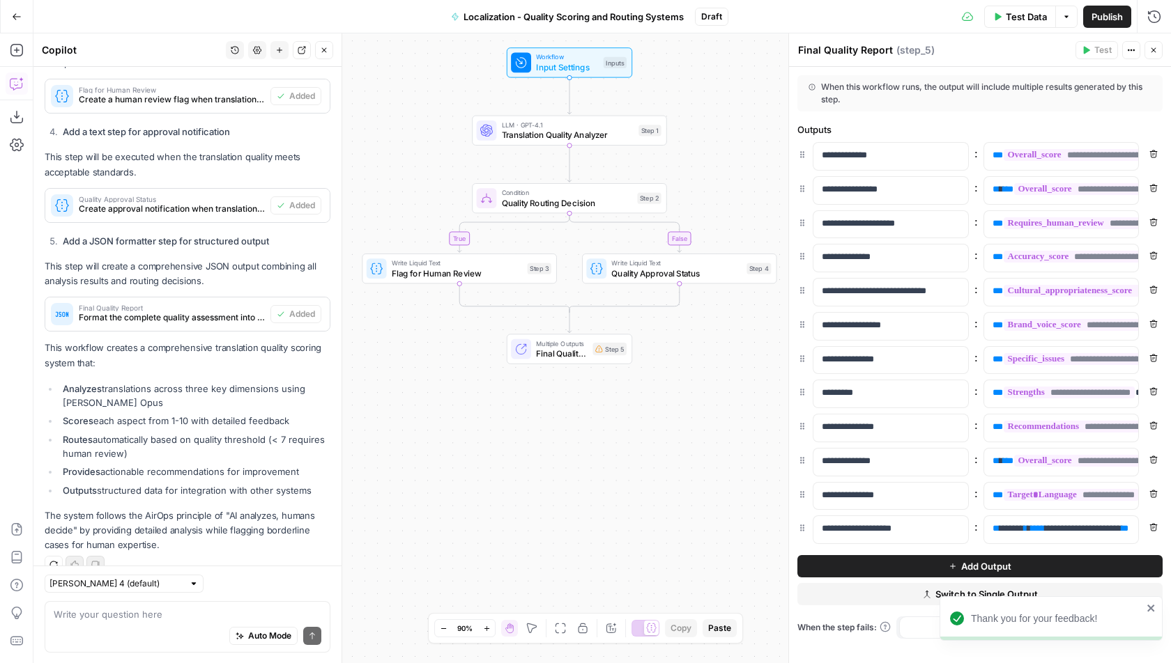
drag, startPoint x: 663, startPoint y: 440, endPoint x: 648, endPoint y: 440, distance: 15.3
click at [648, 440] on div "true false Workflow Input Settings Inputs LLM · GPT-4.1 Translation Quality Ana…" at bounding box center [601, 348] width 1137 height 630
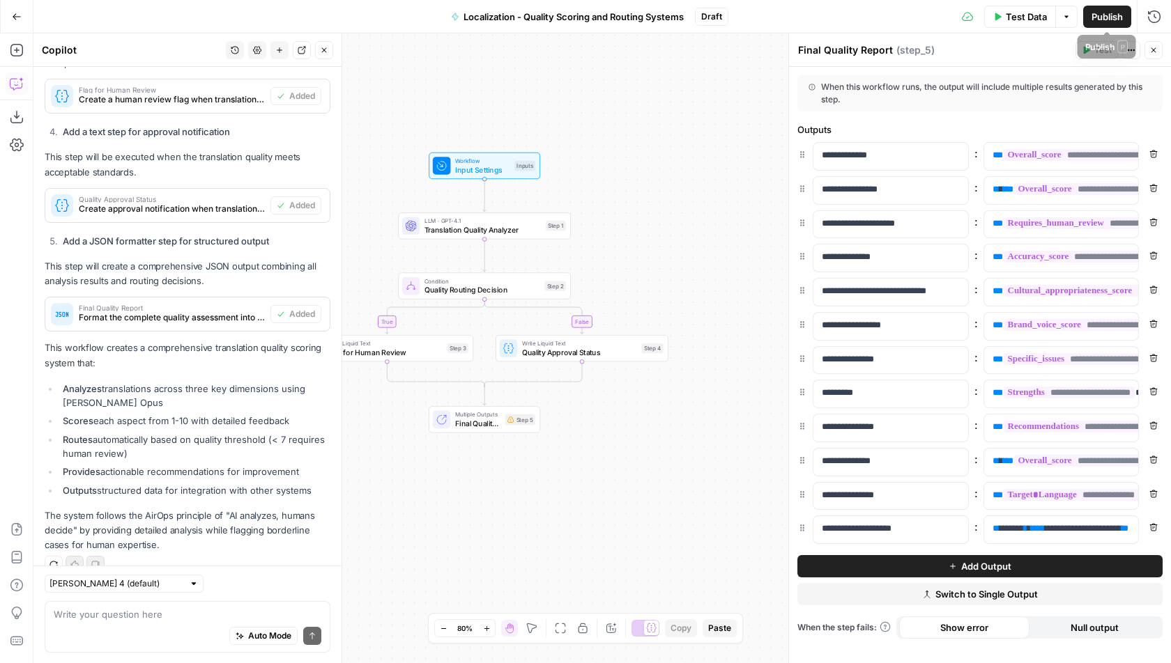
click at [1103, 16] on span "Publish" at bounding box center [1106, 17] width 31 height 14
